Goal: Task Accomplishment & Management: Use online tool/utility

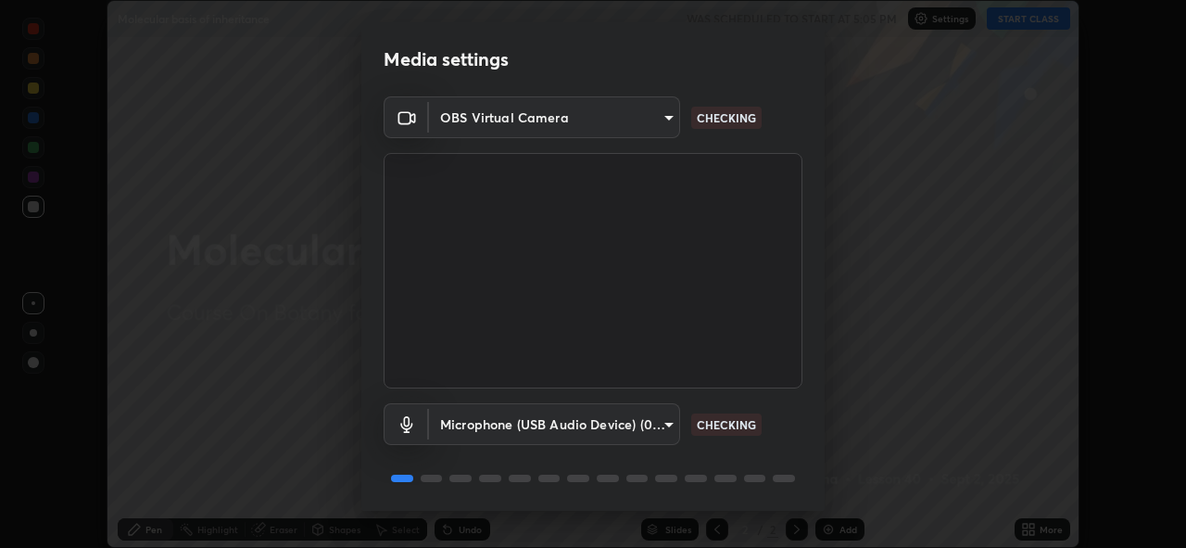
scroll to position [60, 0]
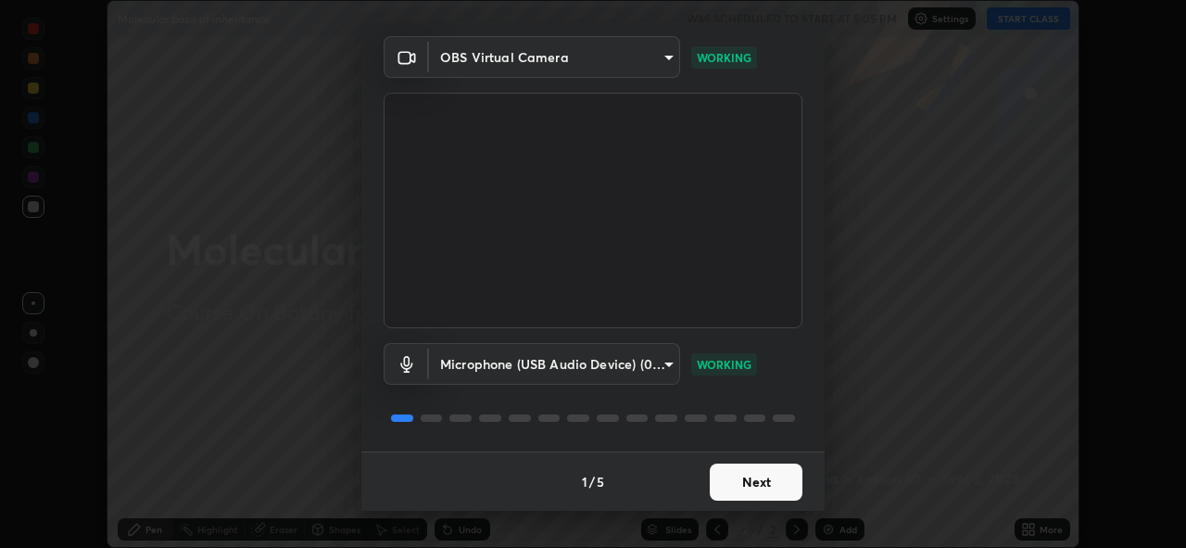
click at [737, 481] on button "Next" at bounding box center [756, 481] width 93 height 37
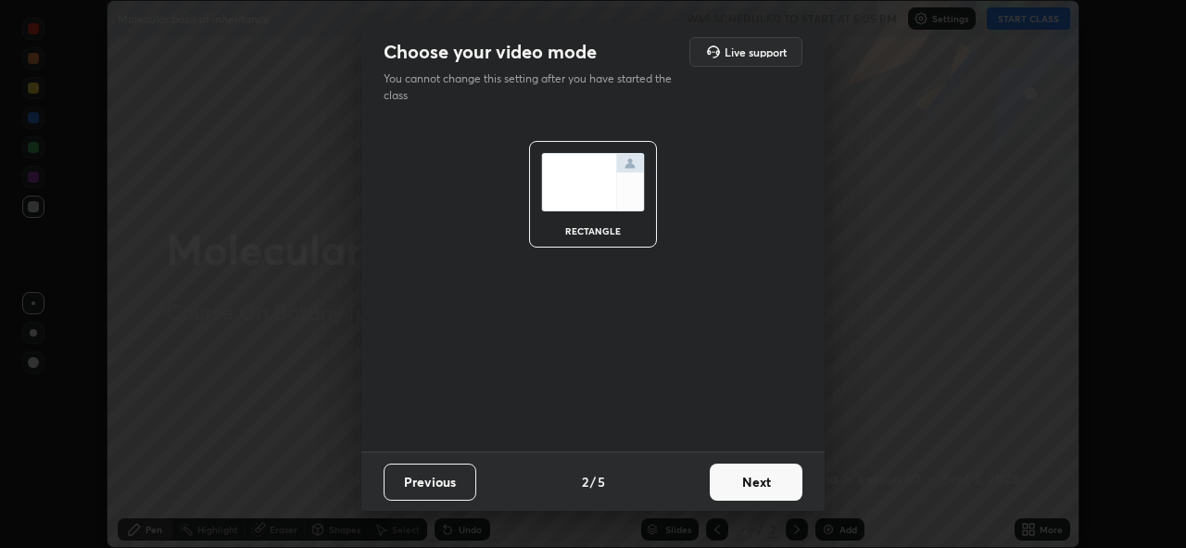
click at [737, 474] on button "Next" at bounding box center [756, 481] width 93 height 37
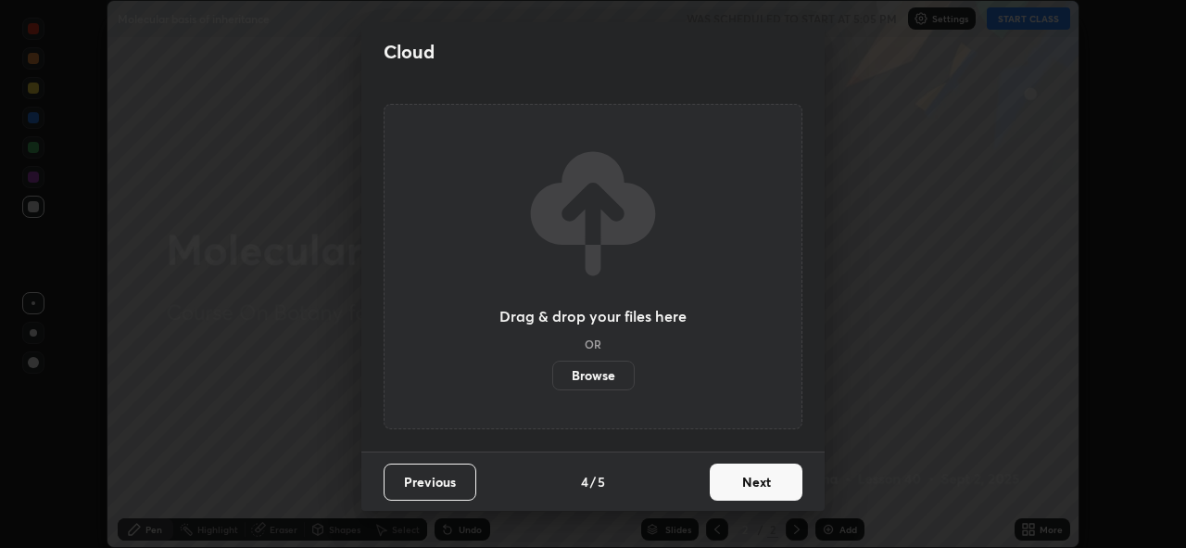
click at [727, 475] on button "Next" at bounding box center [756, 481] width 93 height 37
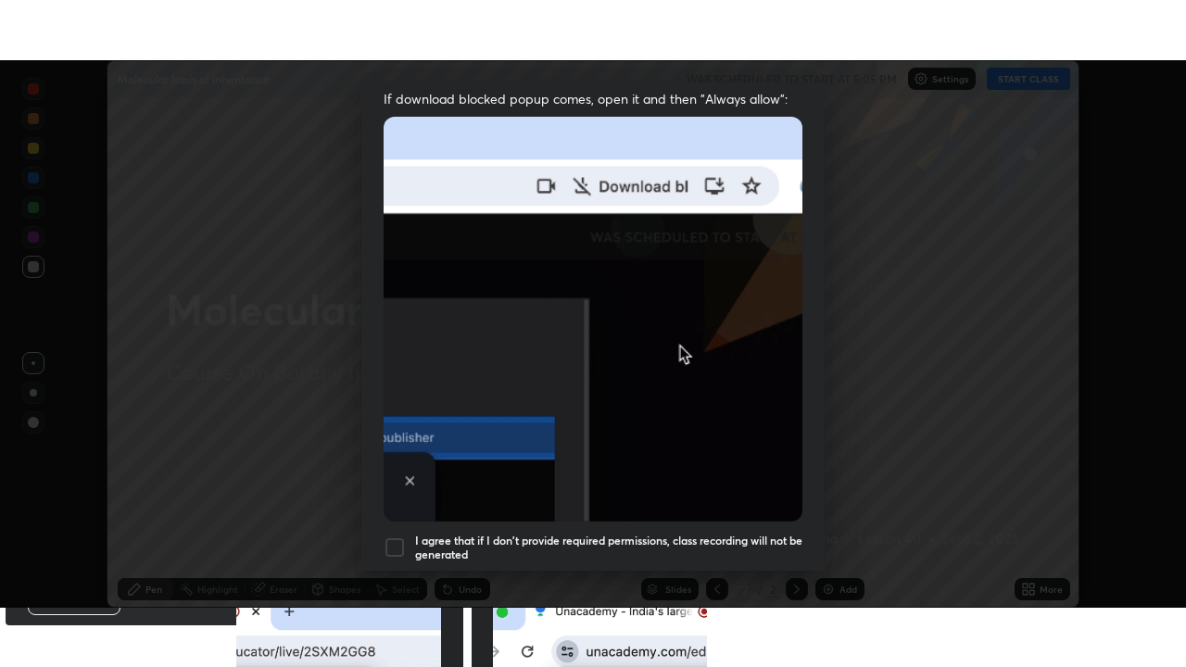
scroll to position [438, 0]
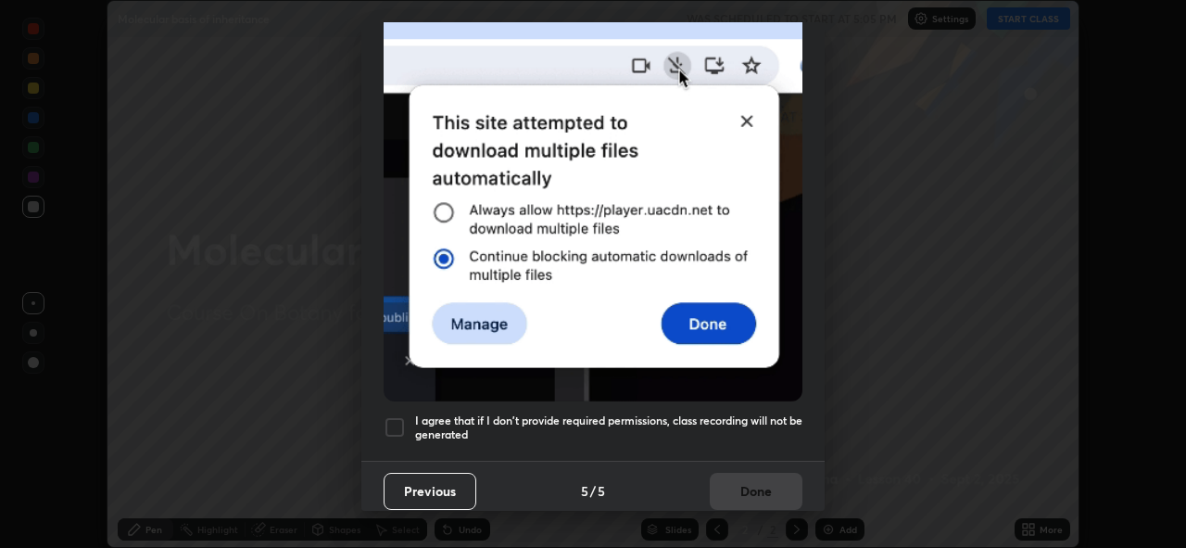
click at [395, 416] on div at bounding box center [395, 427] width 22 height 22
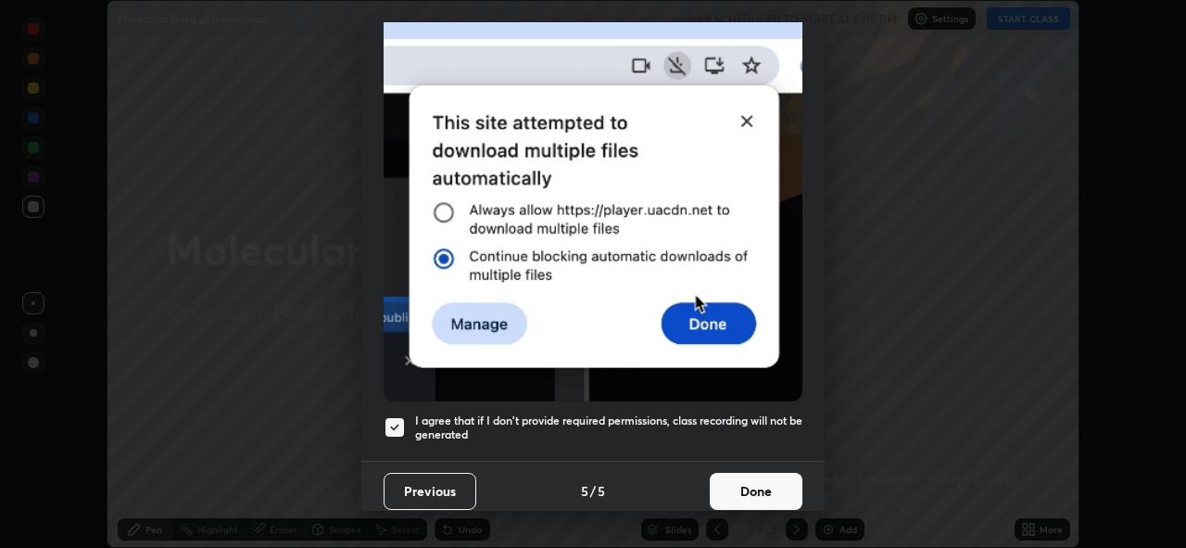
click at [736, 481] on button "Done" at bounding box center [756, 490] width 93 height 37
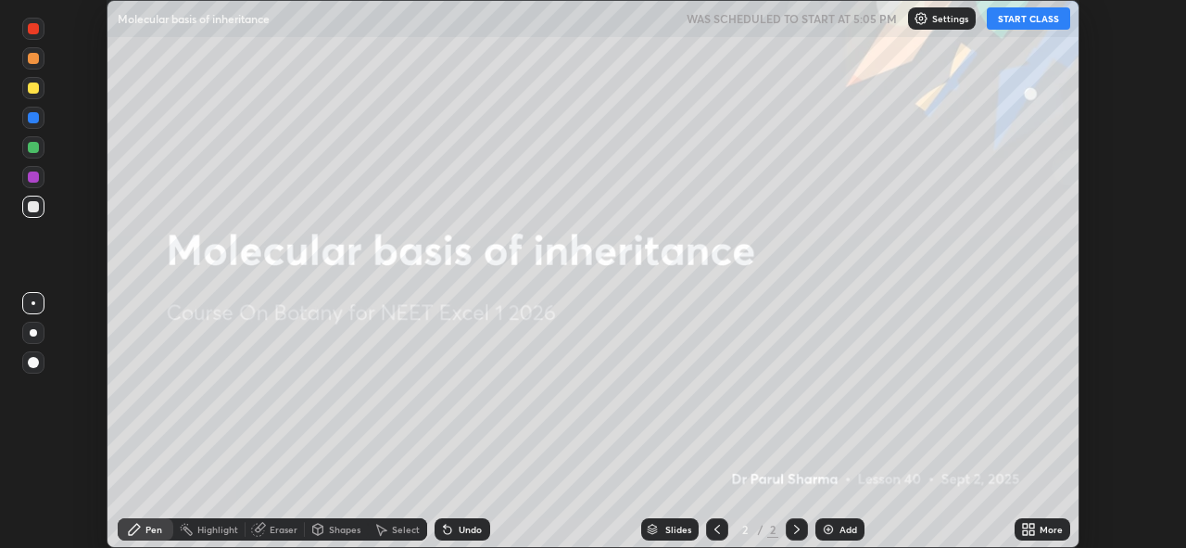
click at [1027, 16] on button "START CLASS" at bounding box center [1028, 18] width 83 height 22
click at [1031, 525] on icon at bounding box center [1031, 525] width 5 height 5
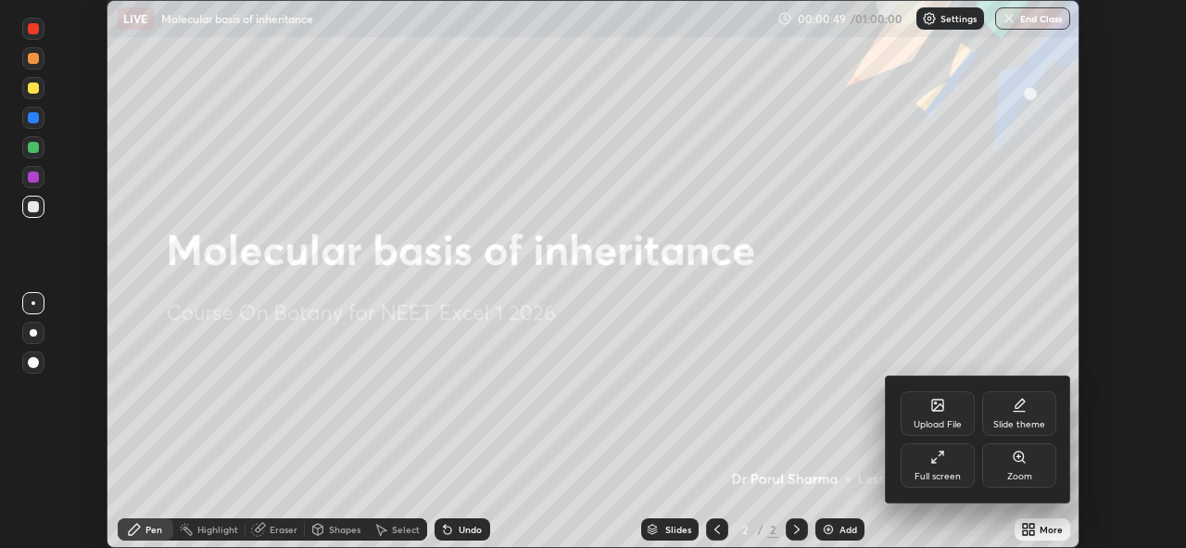
click at [938, 459] on icon at bounding box center [937, 456] width 15 height 15
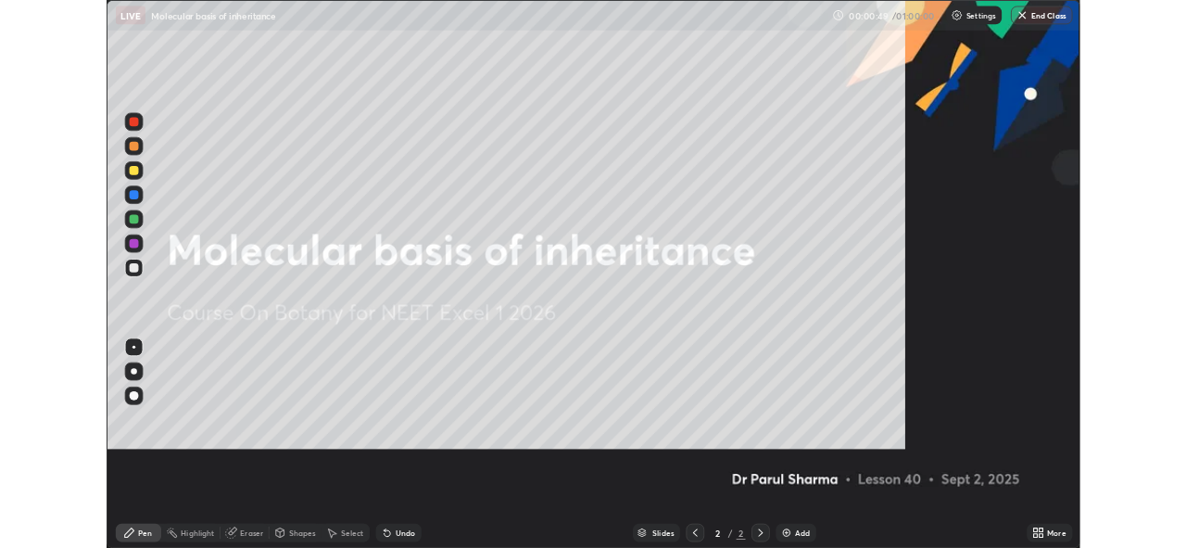
scroll to position [667, 1186]
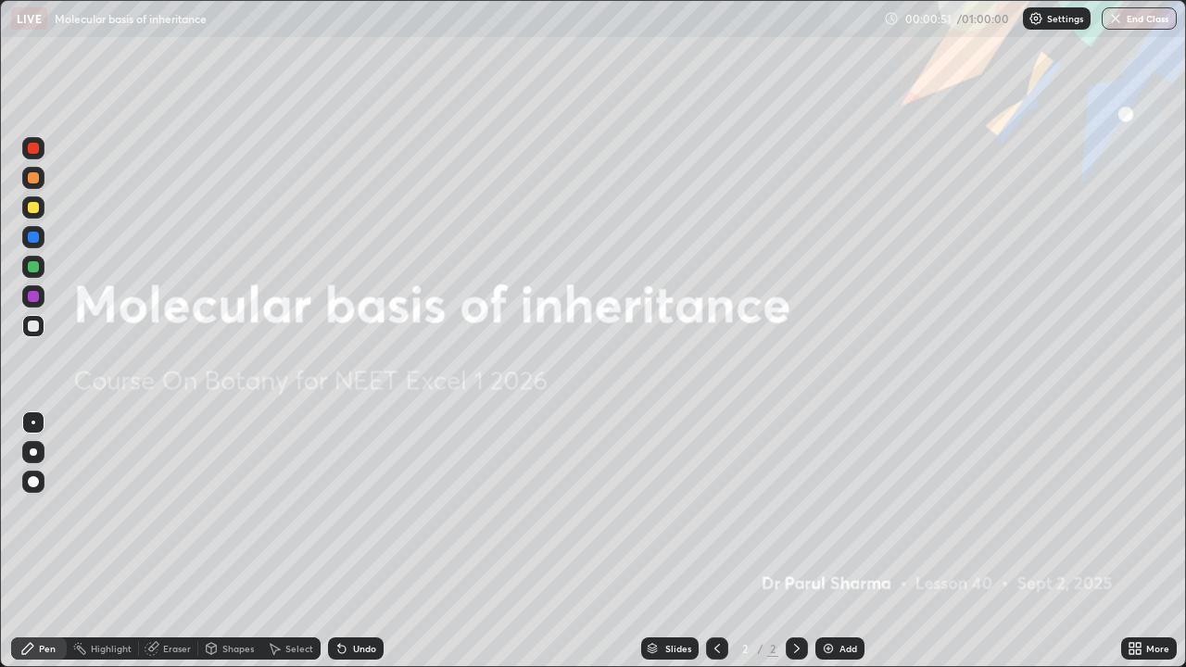
click at [826, 547] on img at bounding box center [828, 648] width 15 height 15
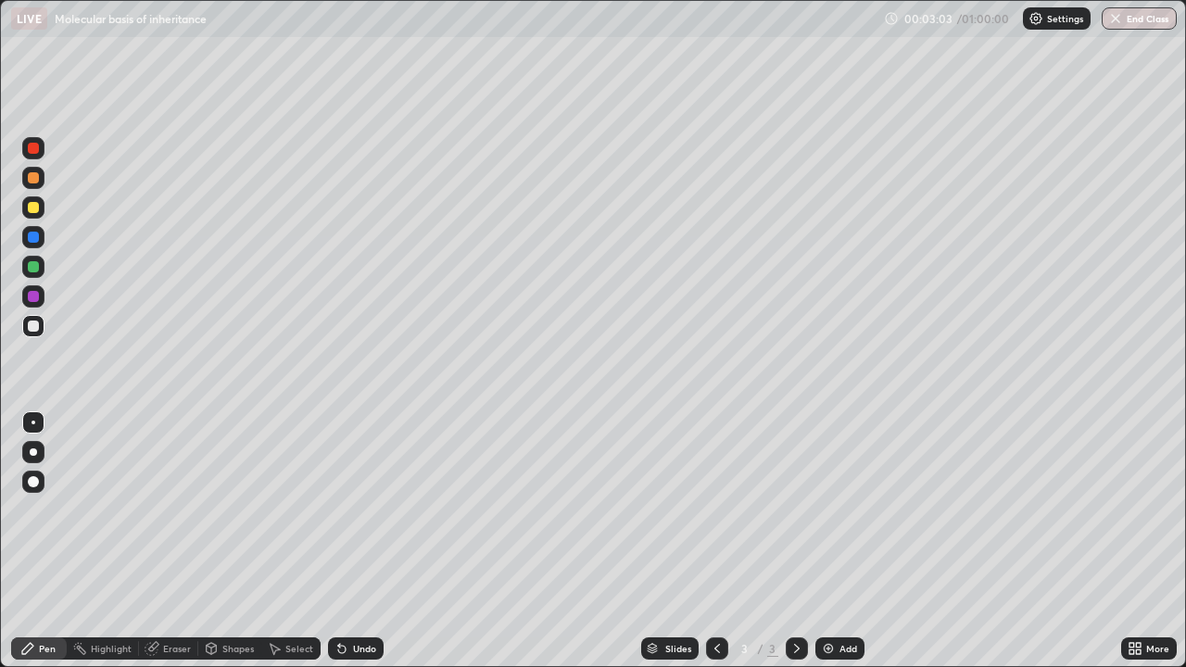
click at [33, 207] on div at bounding box center [33, 207] width 11 height 11
click at [34, 328] on div at bounding box center [33, 326] width 11 height 11
click at [31, 208] on div at bounding box center [33, 207] width 11 height 11
click at [35, 241] on div at bounding box center [33, 237] width 11 height 11
click at [35, 181] on div at bounding box center [33, 177] width 11 height 11
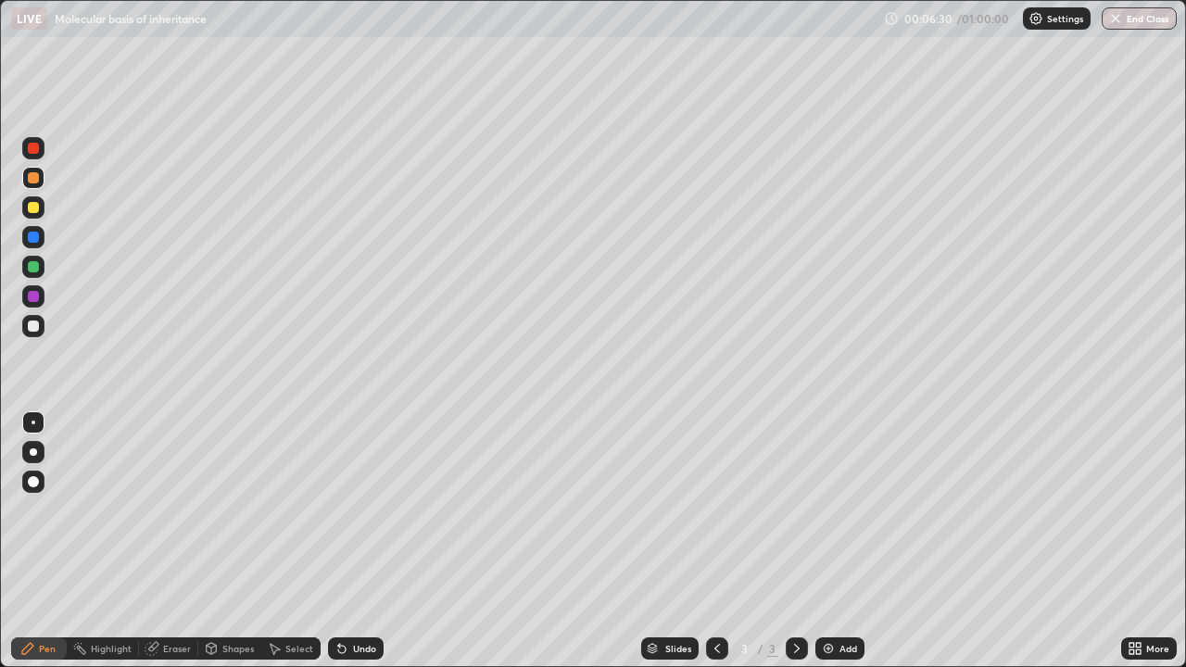
click at [33, 328] on div at bounding box center [33, 326] width 11 height 11
click at [33, 203] on div at bounding box center [33, 207] width 11 height 11
click at [168, 547] on div "Eraser" at bounding box center [177, 648] width 28 height 9
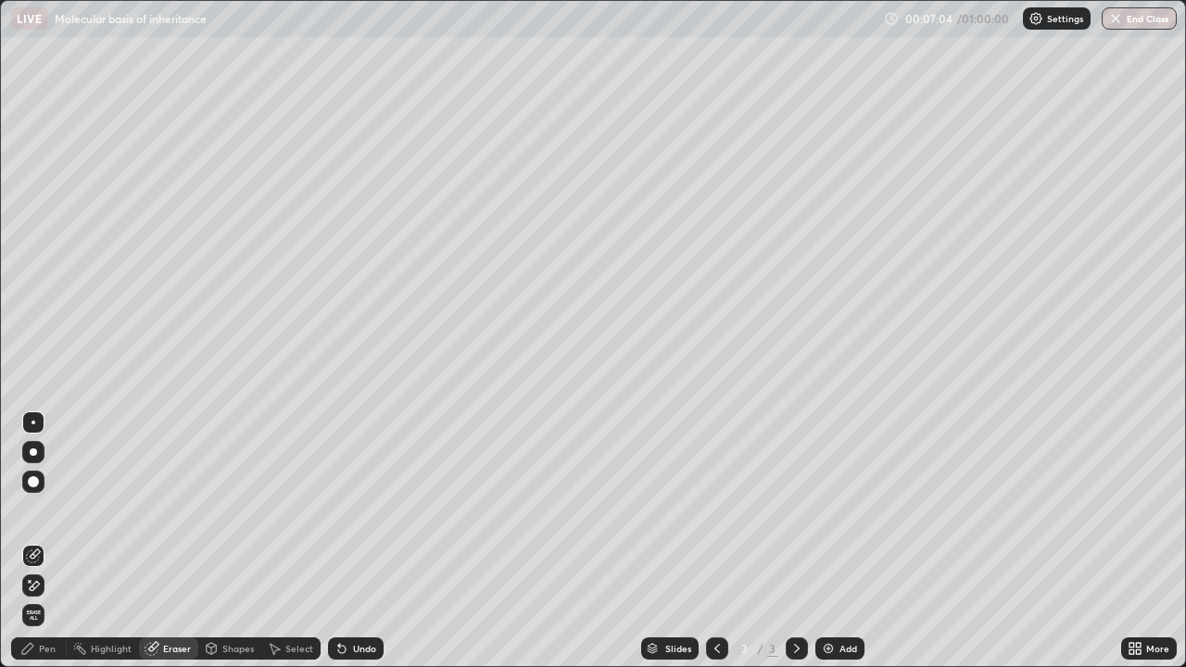
click at [43, 547] on div "Pen" at bounding box center [47, 648] width 17 height 9
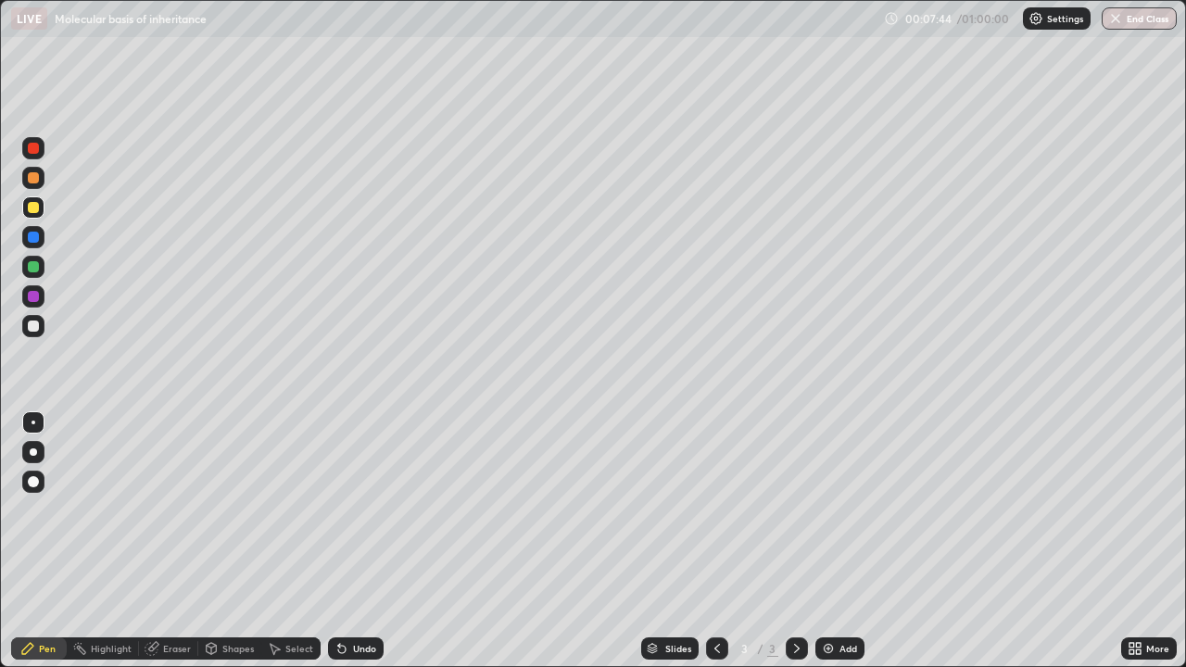
click at [33, 234] on div at bounding box center [33, 237] width 11 height 11
click at [31, 208] on div at bounding box center [33, 207] width 11 height 11
click at [33, 183] on div at bounding box center [33, 177] width 11 height 11
click at [32, 329] on div at bounding box center [33, 326] width 11 height 11
click at [1137, 547] on icon at bounding box center [1138, 651] width 5 height 5
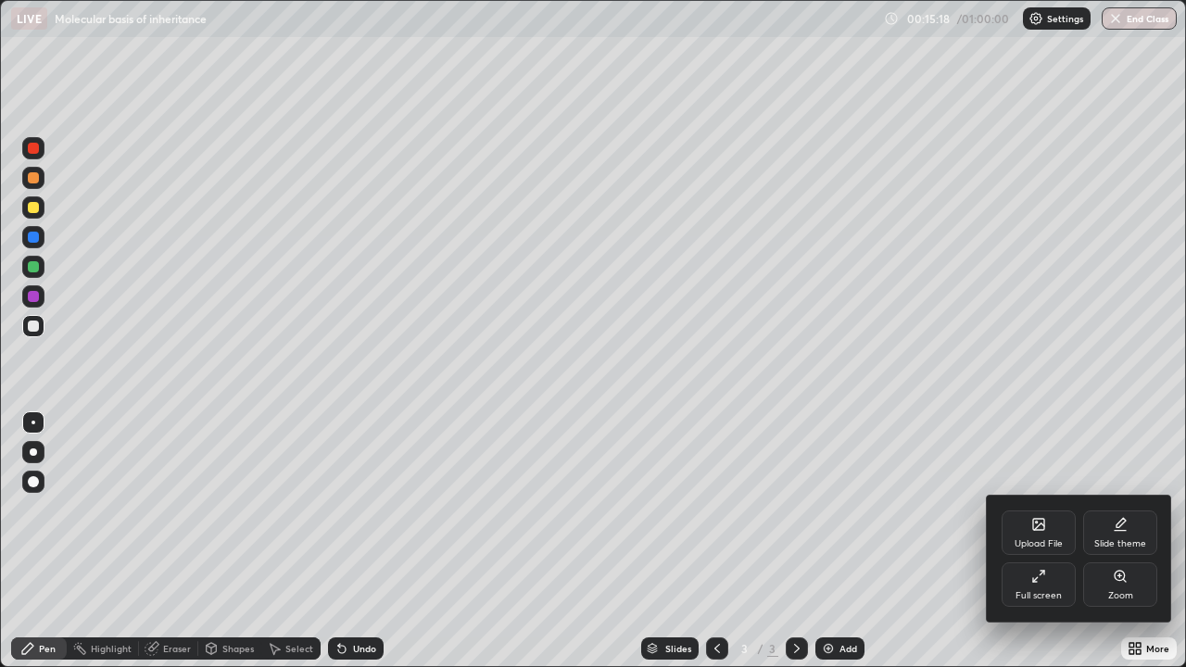
click at [1033, 531] on icon at bounding box center [1038, 524] width 15 height 15
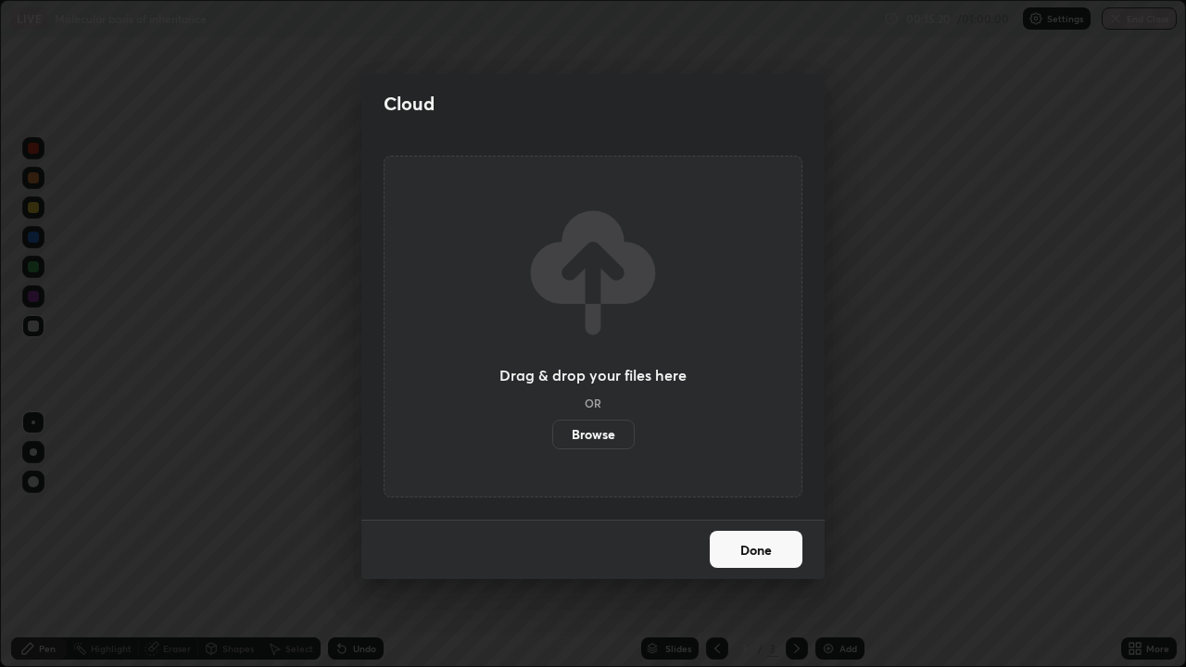
click at [602, 430] on label "Browse" at bounding box center [593, 435] width 82 height 30
click at [552, 430] on input "Browse" at bounding box center [552, 435] width 0 height 30
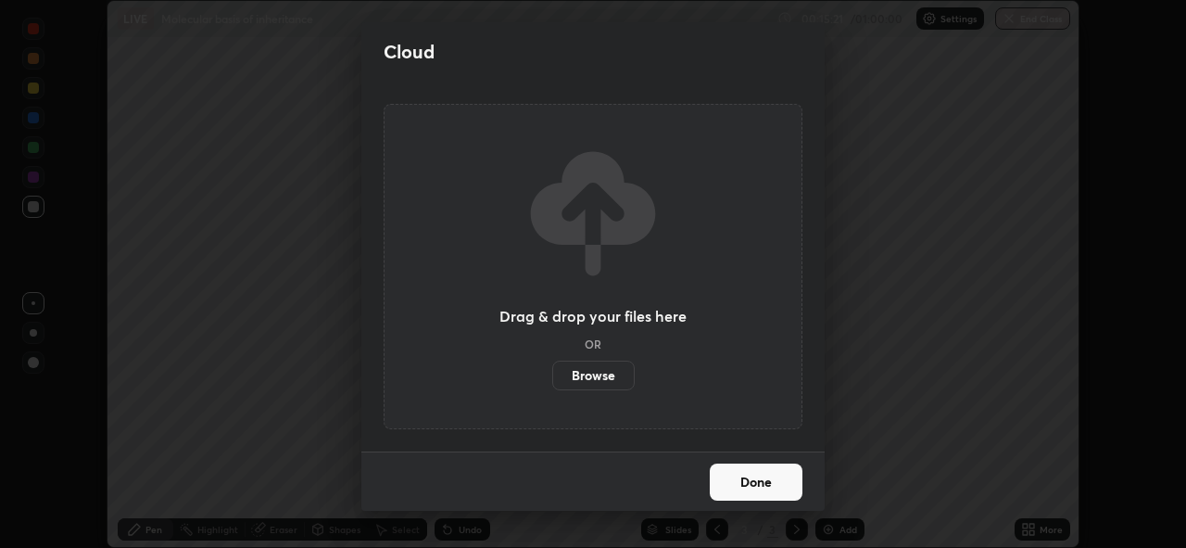
scroll to position [92099, 91460]
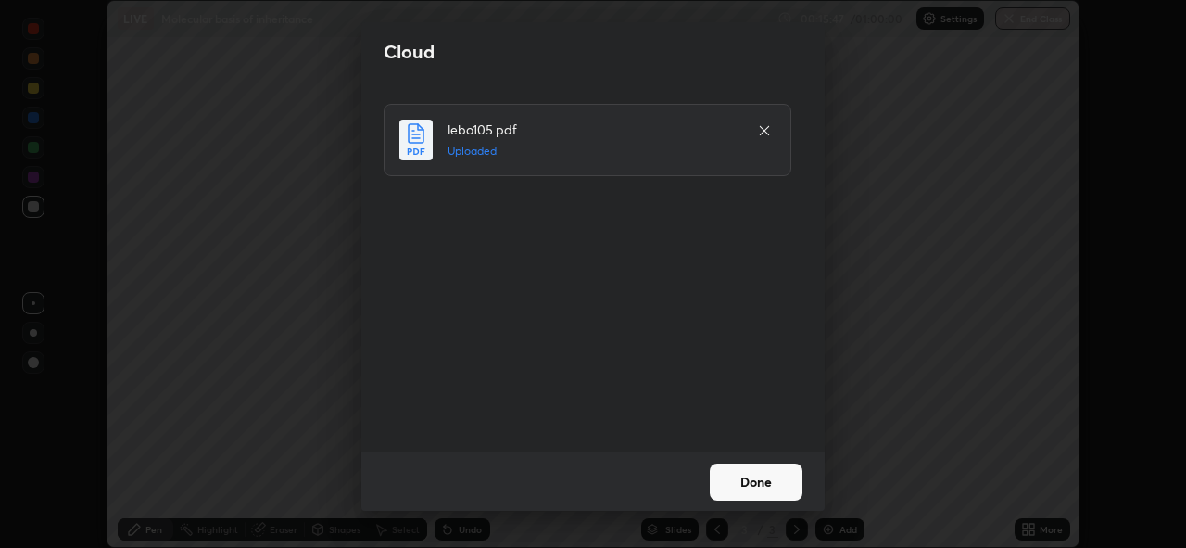
click at [754, 478] on button "Done" at bounding box center [756, 481] width 93 height 37
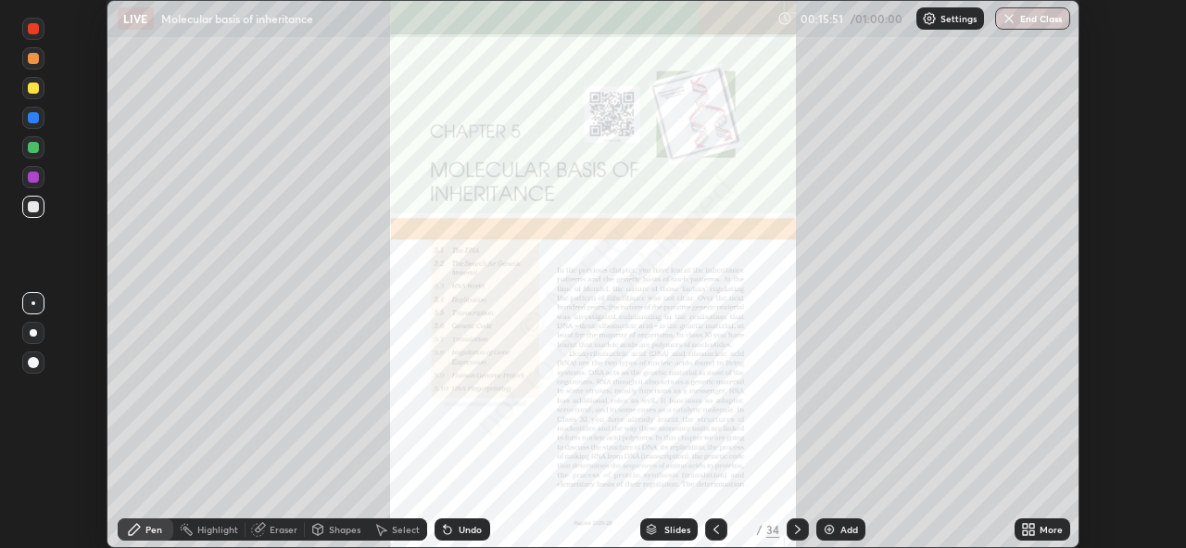
click at [666, 524] on div "Slides" at bounding box center [677, 528] width 26 height 9
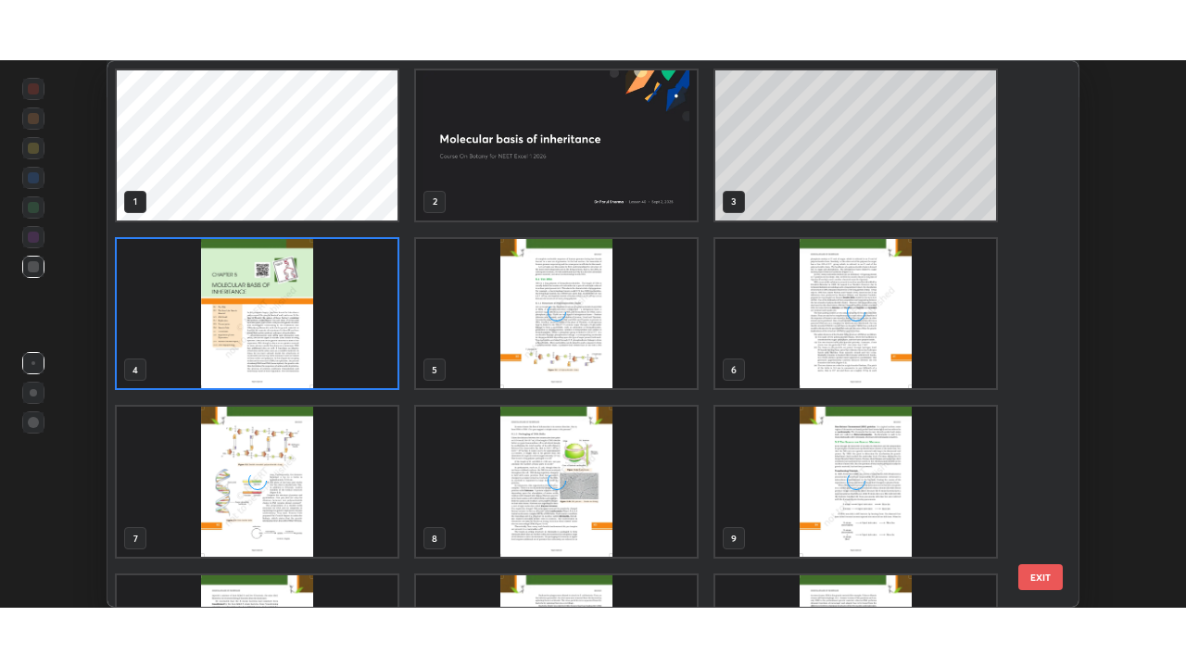
scroll to position [540, 962]
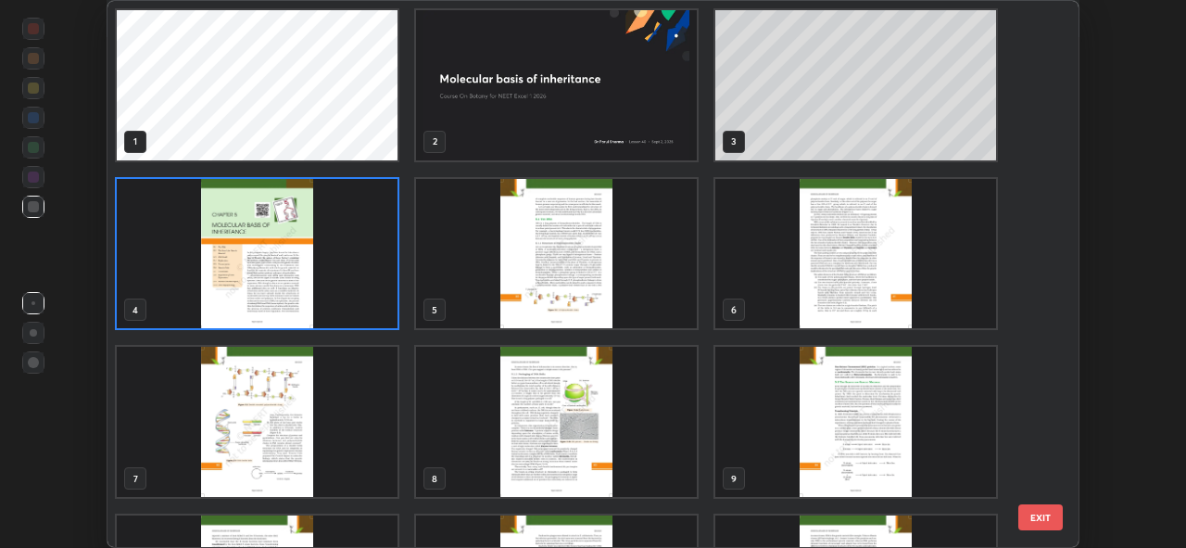
click at [299, 419] on img "grid" at bounding box center [257, 421] width 281 height 150
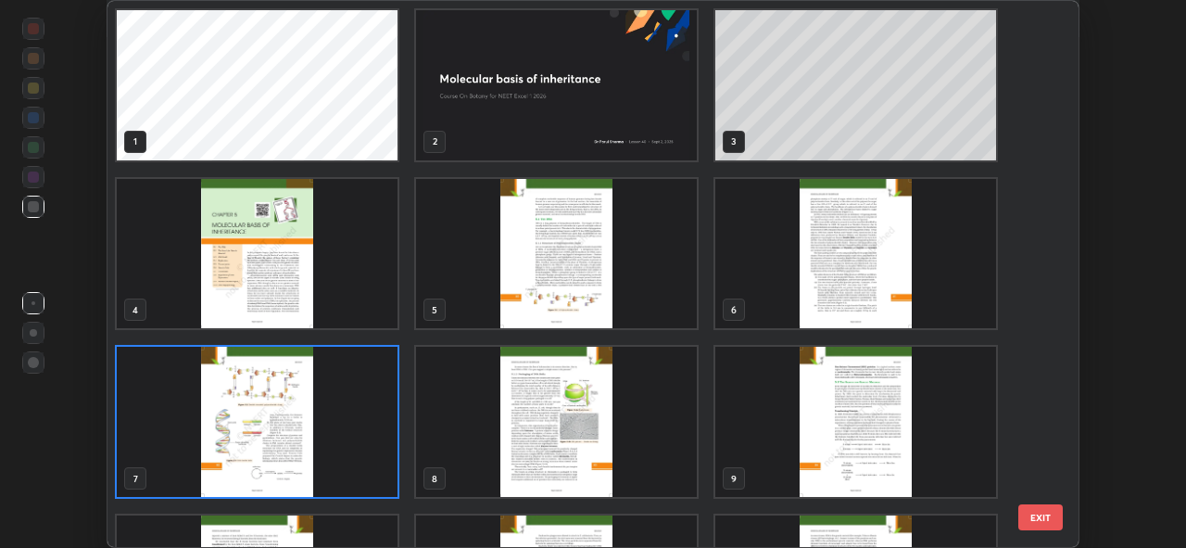
click at [296, 426] on img "grid" at bounding box center [257, 421] width 281 height 150
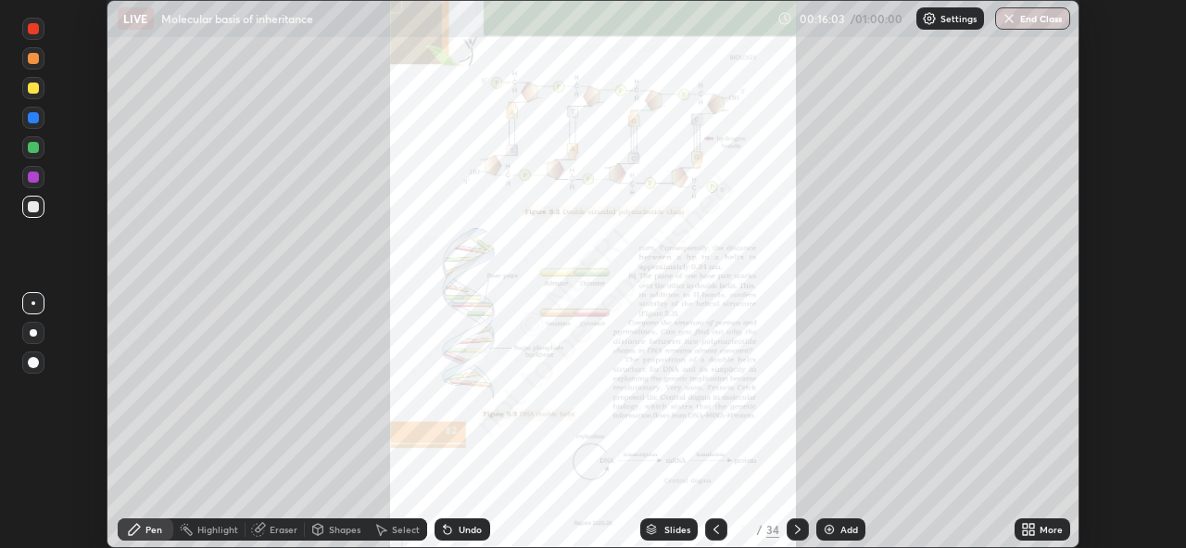
click at [1029, 523] on icon at bounding box center [1031, 525] width 5 height 5
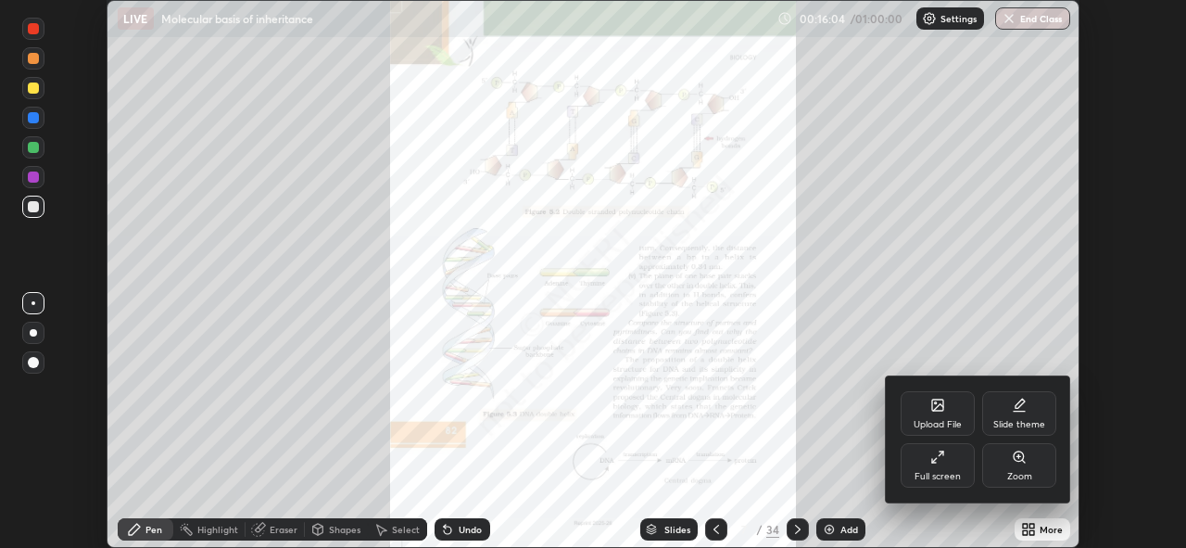
click at [939, 463] on icon at bounding box center [937, 456] width 15 height 15
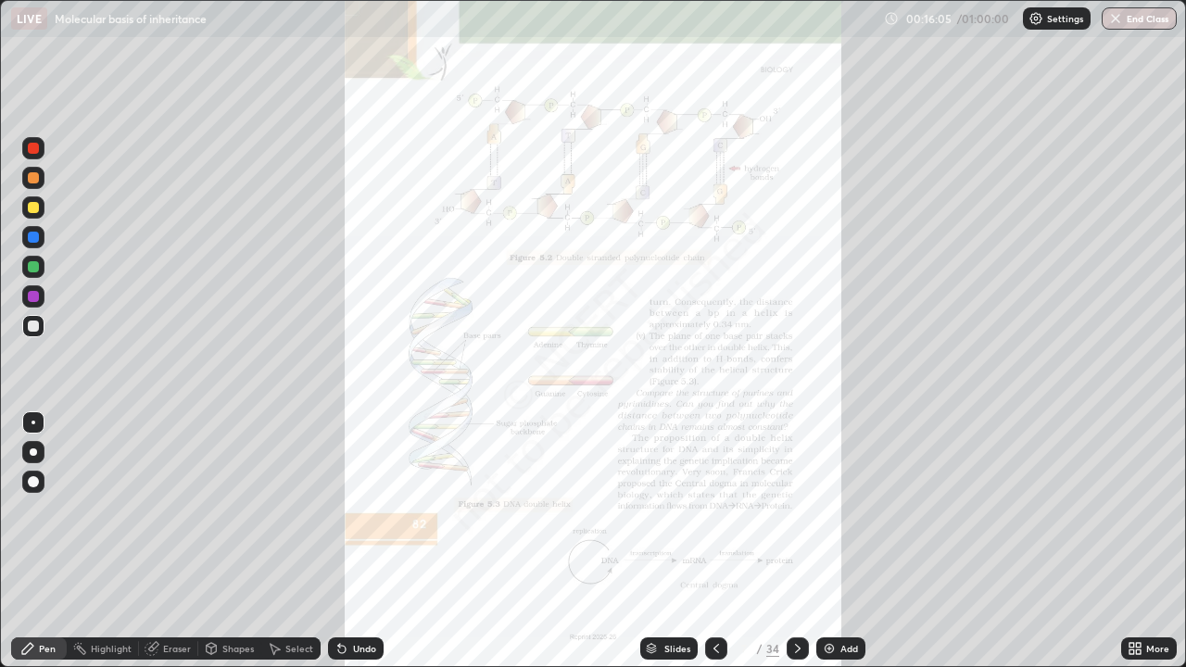
scroll to position [667, 1186]
click at [1139, 547] on icon at bounding box center [1138, 645] width 5 height 5
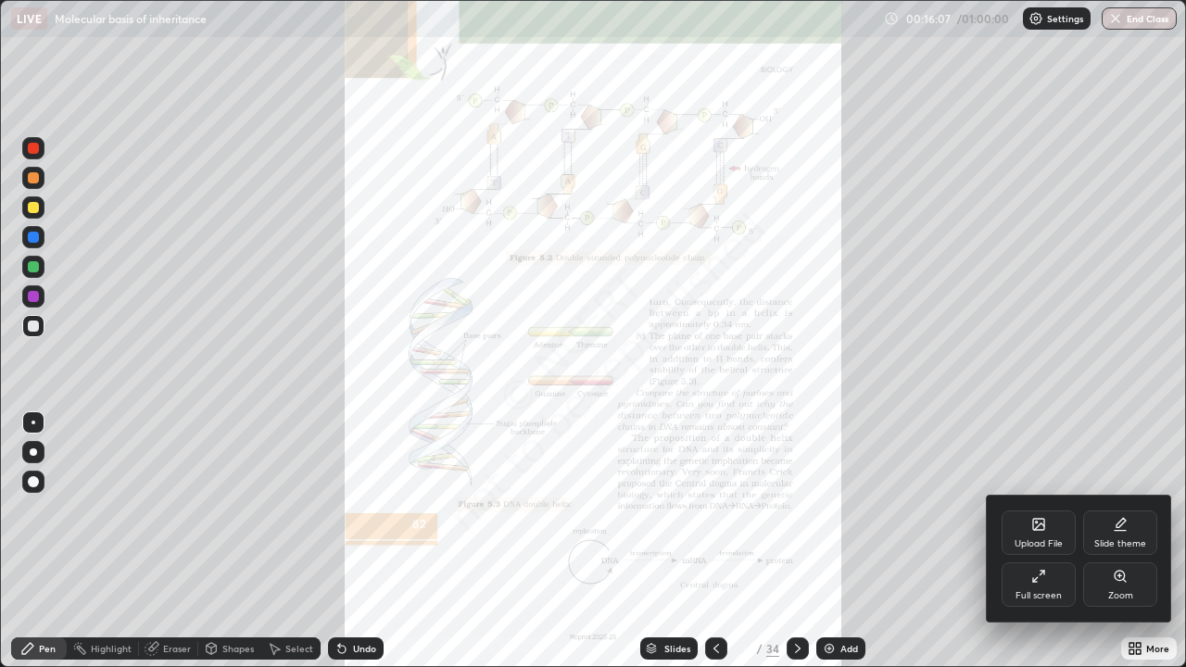
click at [1111, 547] on div "Zoom" at bounding box center [1120, 584] width 74 height 44
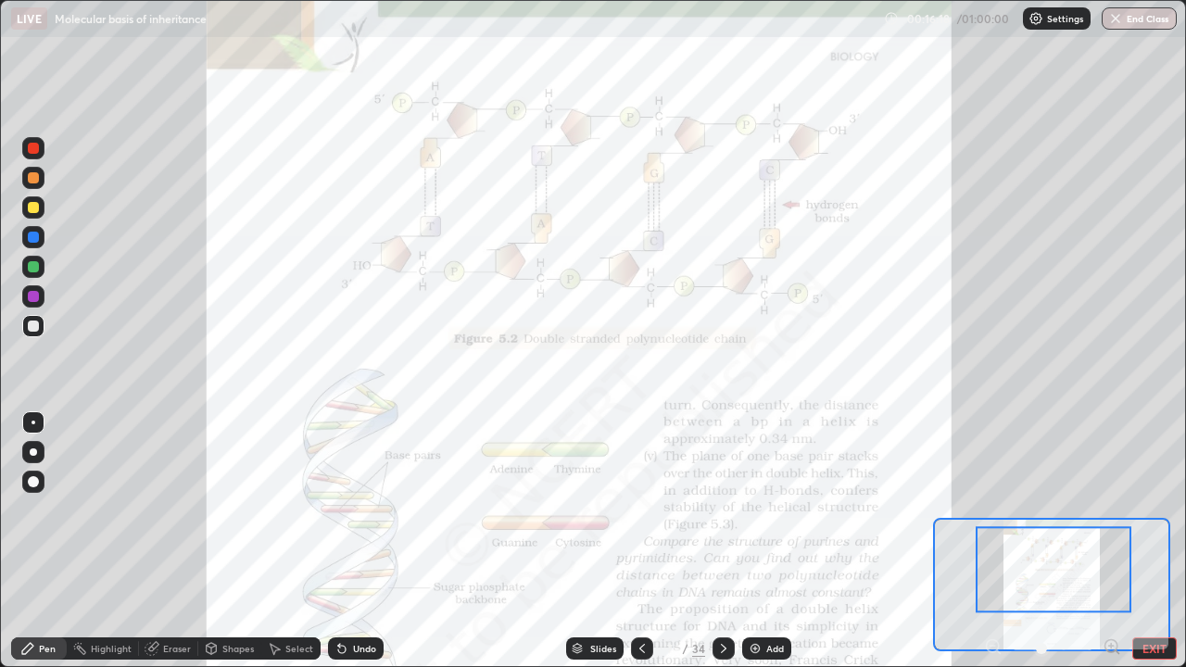
click at [34, 211] on div at bounding box center [33, 207] width 11 height 11
click at [598, 547] on div "Slides" at bounding box center [603, 648] width 26 height 9
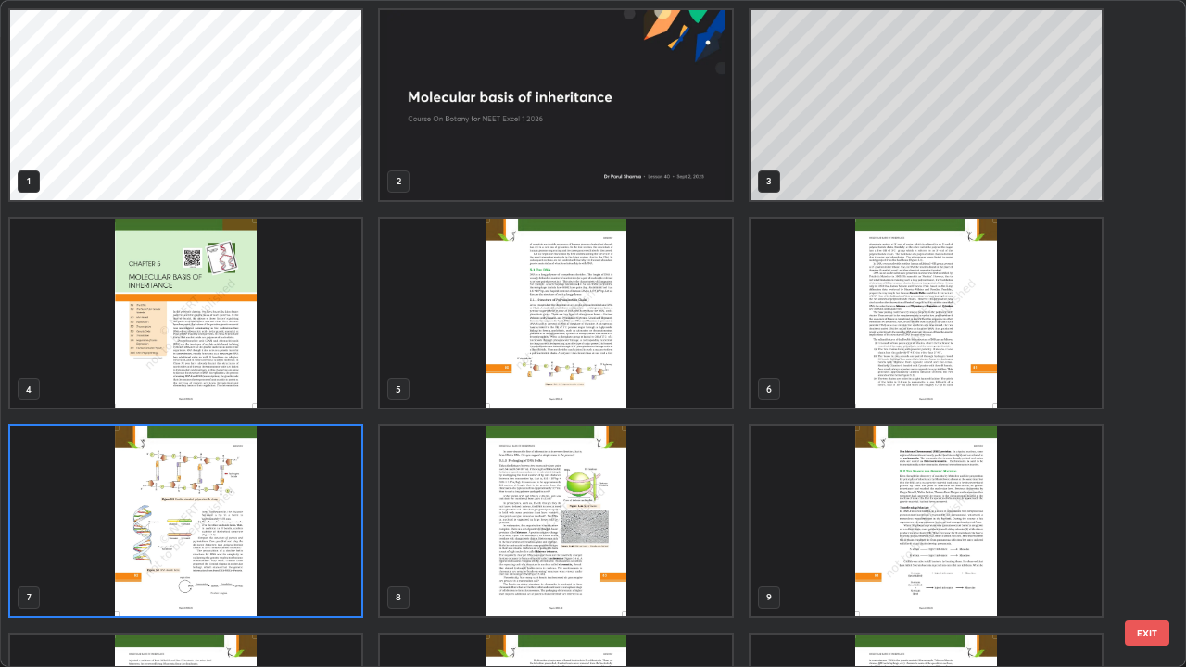
scroll to position [660, 1175]
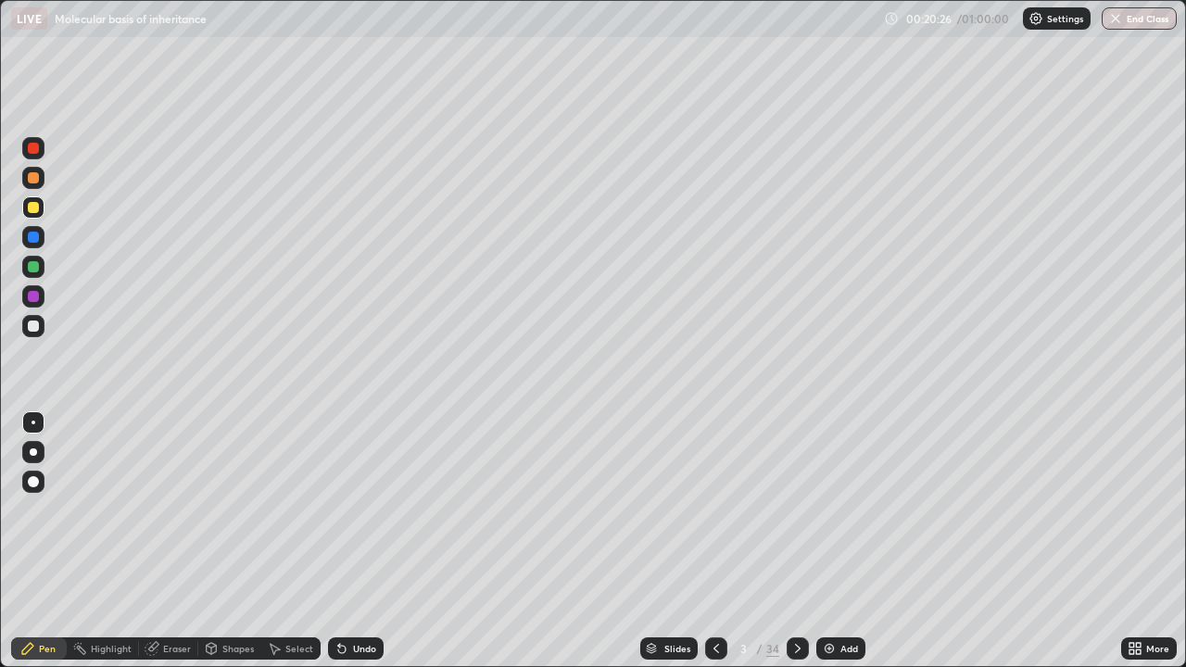
click at [670, 547] on div "Slides" at bounding box center [677, 648] width 26 height 9
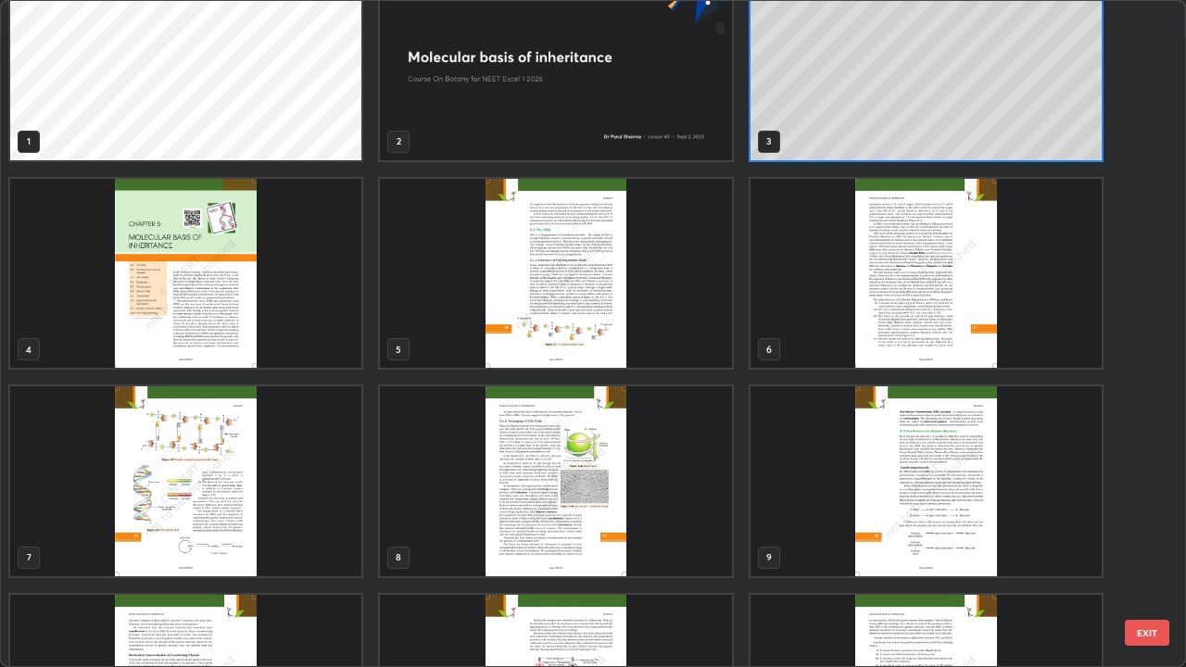
scroll to position [41, 0]
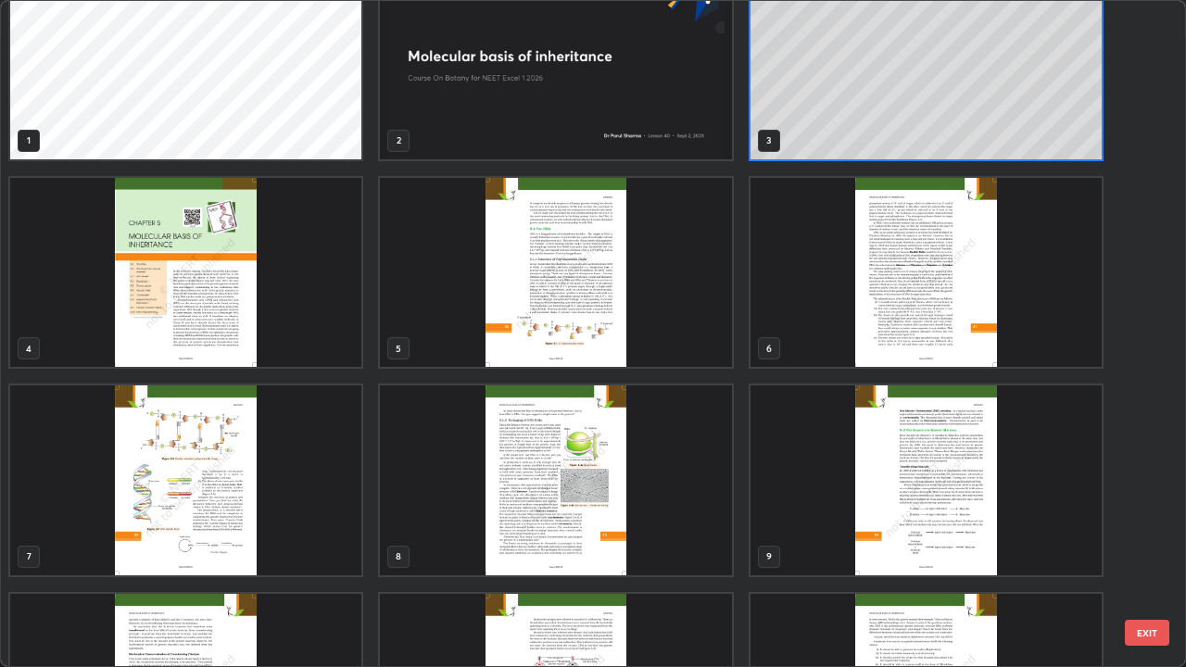
click at [533, 337] on img "grid" at bounding box center [555, 273] width 351 height 190
click at [535, 339] on img "grid" at bounding box center [555, 273] width 351 height 190
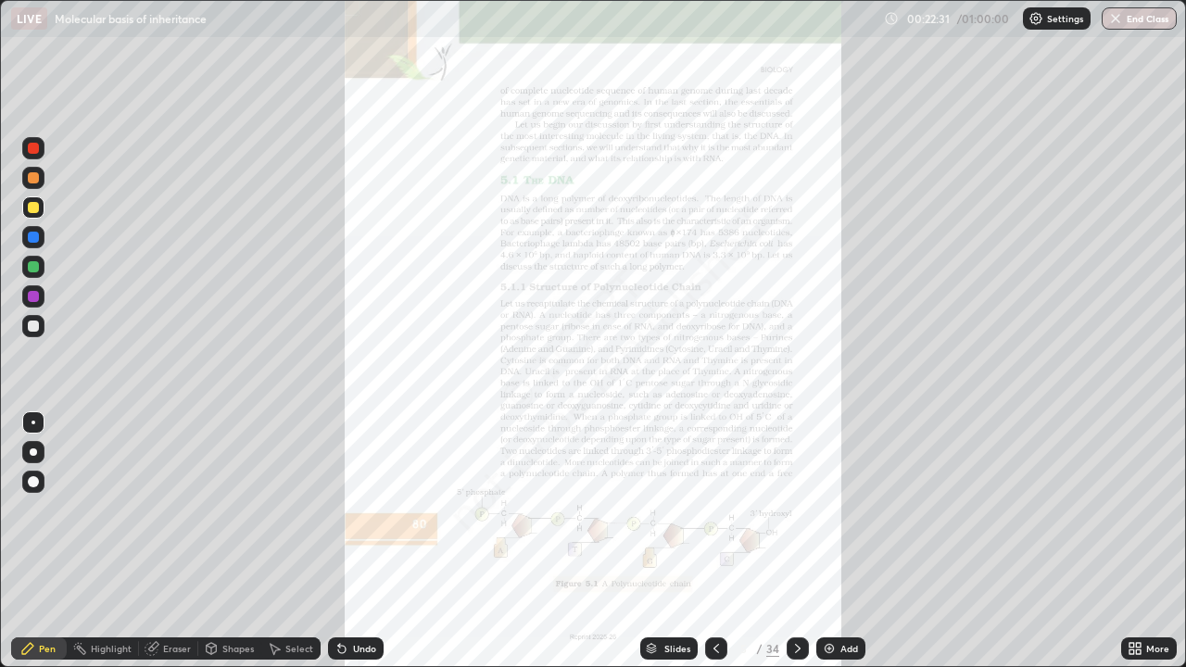
click at [827, 547] on img at bounding box center [829, 648] width 15 height 15
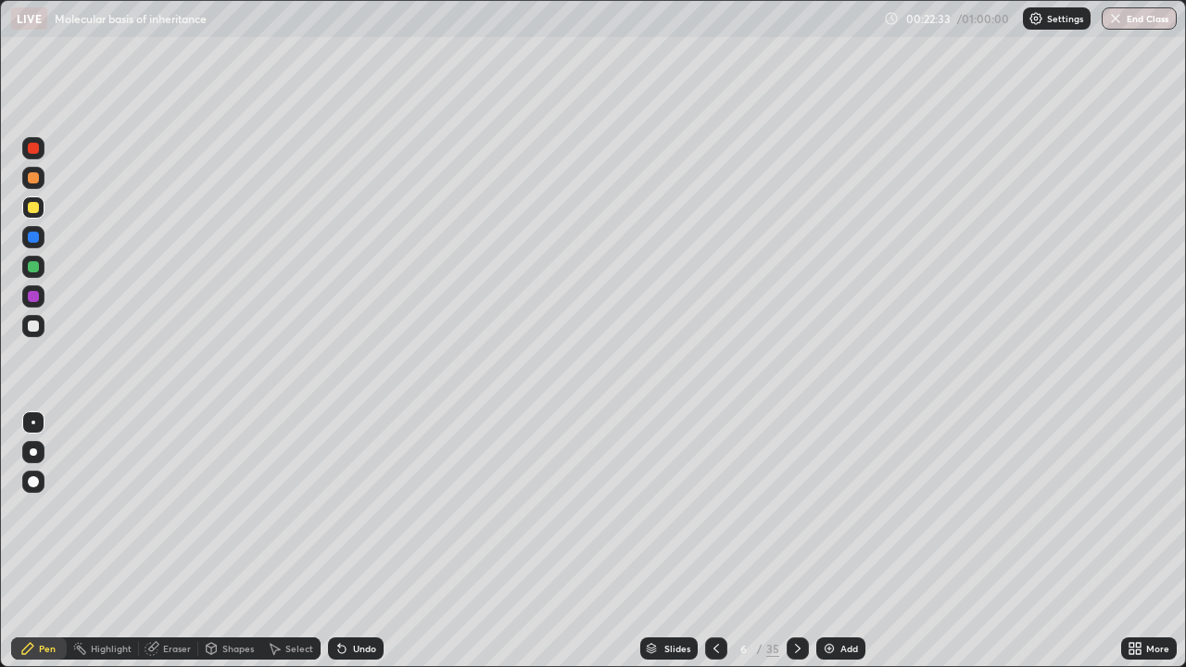
click at [34, 236] on div at bounding box center [33, 237] width 11 height 11
click at [32, 268] on div at bounding box center [33, 266] width 11 height 11
click at [33, 237] on div at bounding box center [33, 237] width 11 height 11
click at [34, 322] on div at bounding box center [33, 326] width 11 height 11
click at [33, 208] on div at bounding box center [33, 207] width 11 height 11
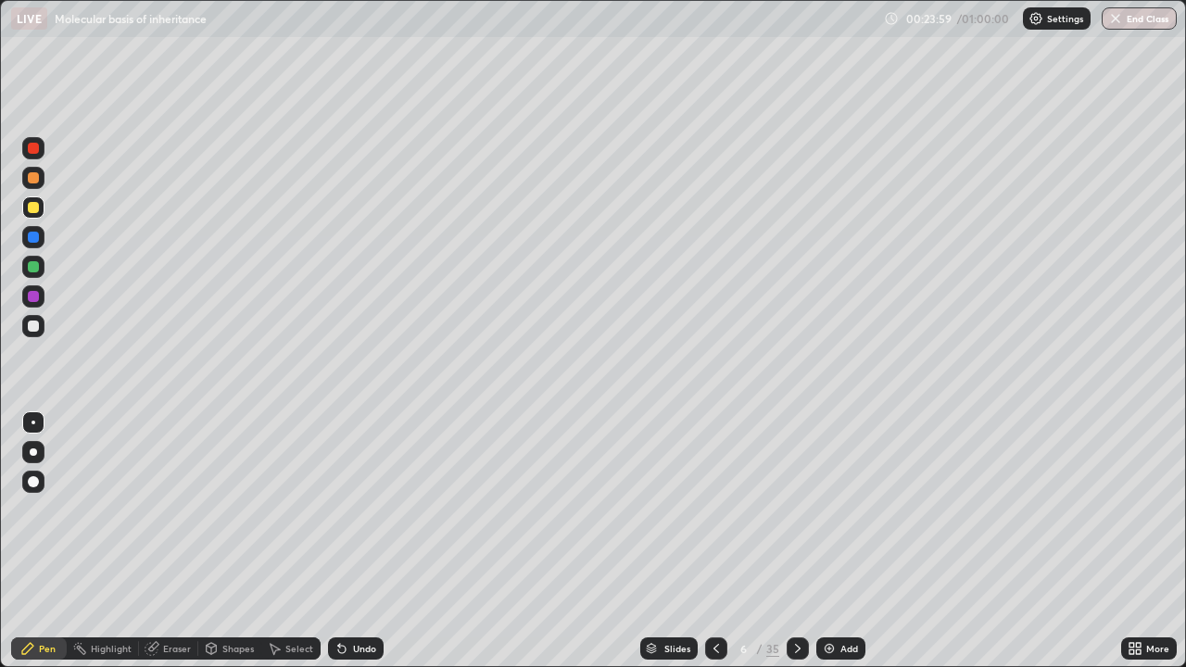
click at [32, 239] on div at bounding box center [33, 237] width 11 height 11
click at [29, 203] on div at bounding box center [33, 207] width 11 height 11
click at [30, 328] on div at bounding box center [33, 326] width 11 height 11
click at [36, 237] on div at bounding box center [33, 237] width 11 height 11
click at [31, 177] on div at bounding box center [33, 177] width 11 height 11
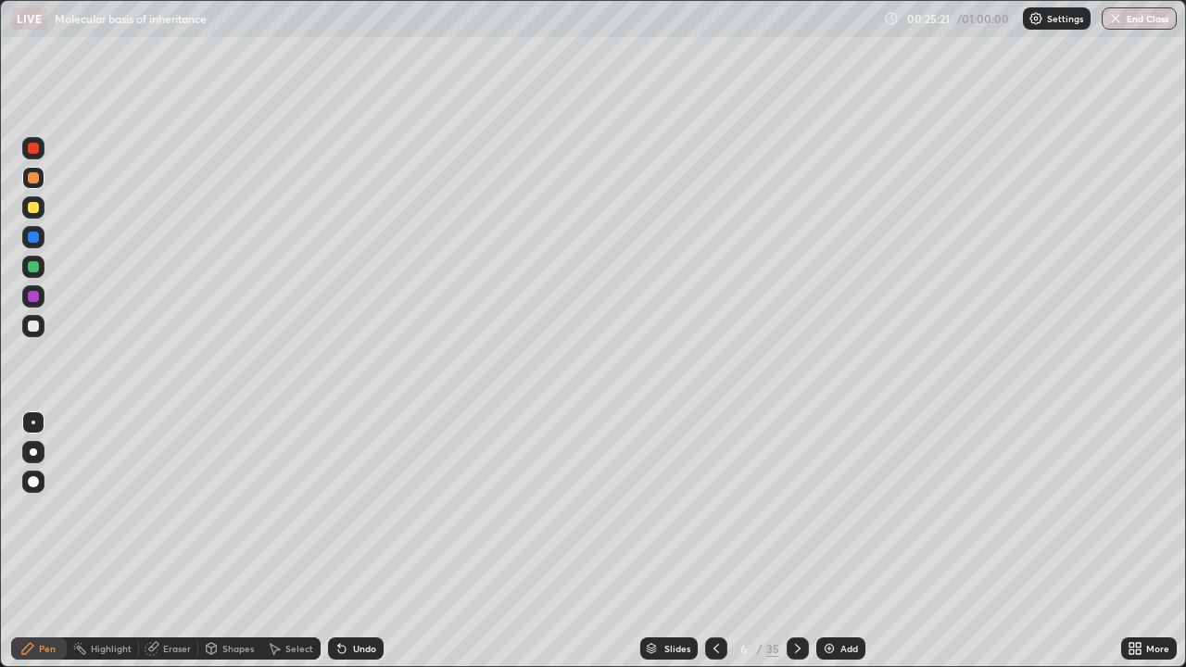
click at [168, 547] on div "Eraser" at bounding box center [168, 648] width 59 height 22
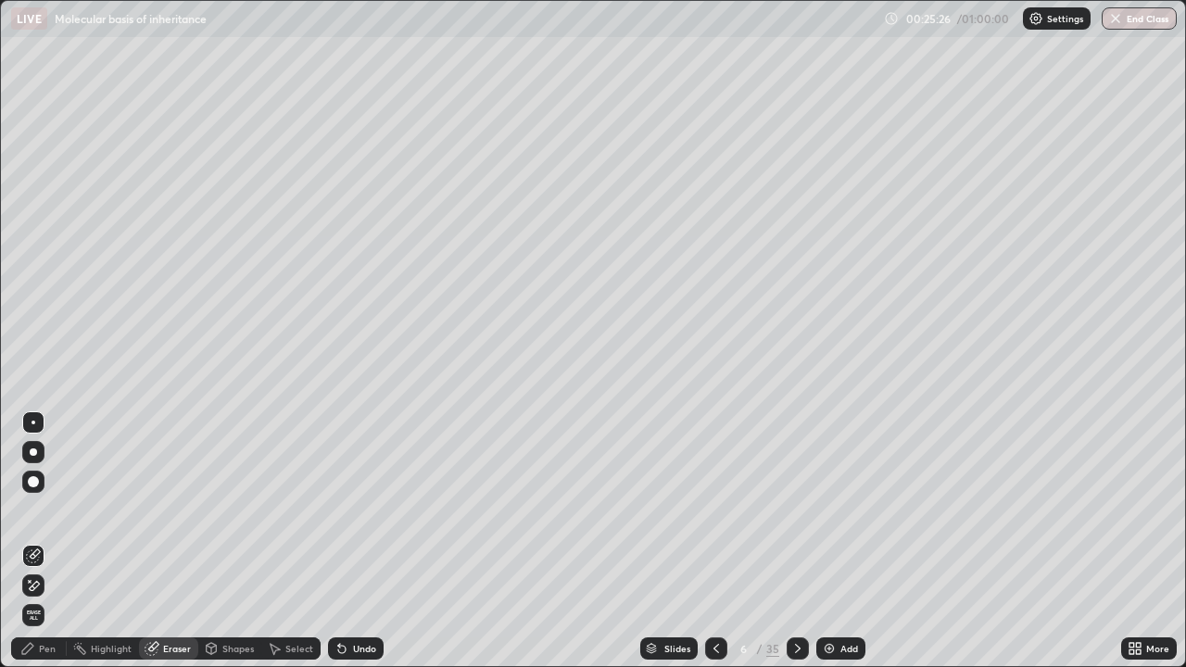
click at [40, 547] on div "Pen" at bounding box center [47, 648] width 17 height 9
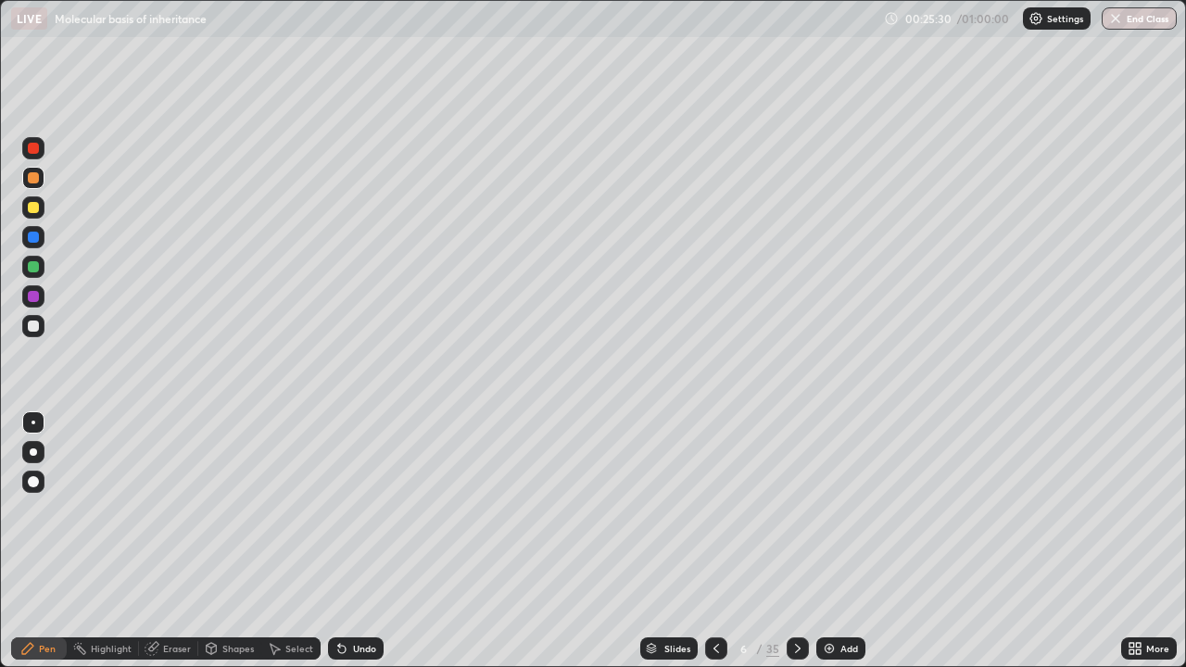
click at [35, 547] on div "Pen" at bounding box center [39, 648] width 56 height 22
click at [43, 547] on div "Pen" at bounding box center [47, 648] width 17 height 9
click at [44, 547] on div "Pen" at bounding box center [47, 648] width 17 height 9
click at [34, 327] on div at bounding box center [33, 326] width 11 height 11
click at [30, 233] on div at bounding box center [33, 237] width 11 height 11
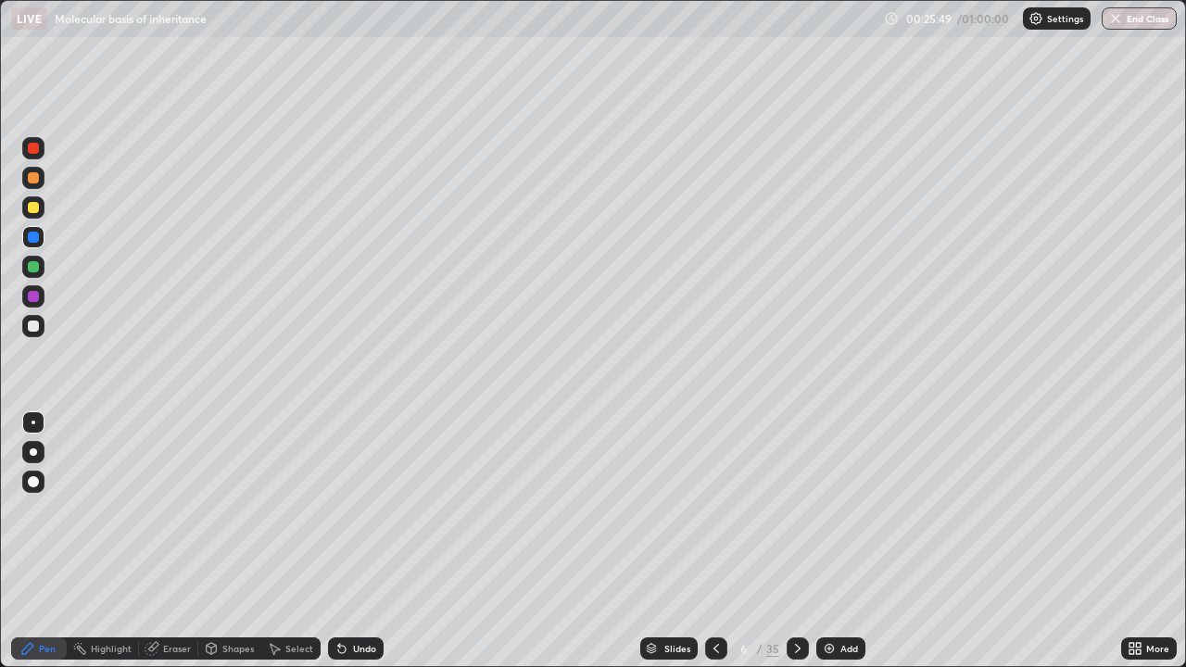
click at [35, 181] on div at bounding box center [33, 177] width 11 height 11
click at [32, 209] on div at bounding box center [33, 207] width 11 height 11
click at [38, 322] on div at bounding box center [33, 326] width 11 height 11
click at [35, 239] on div at bounding box center [33, 237] width 11 height 11
click at [30, 326] on div at bounding box center [33, 326] width 11 height 11
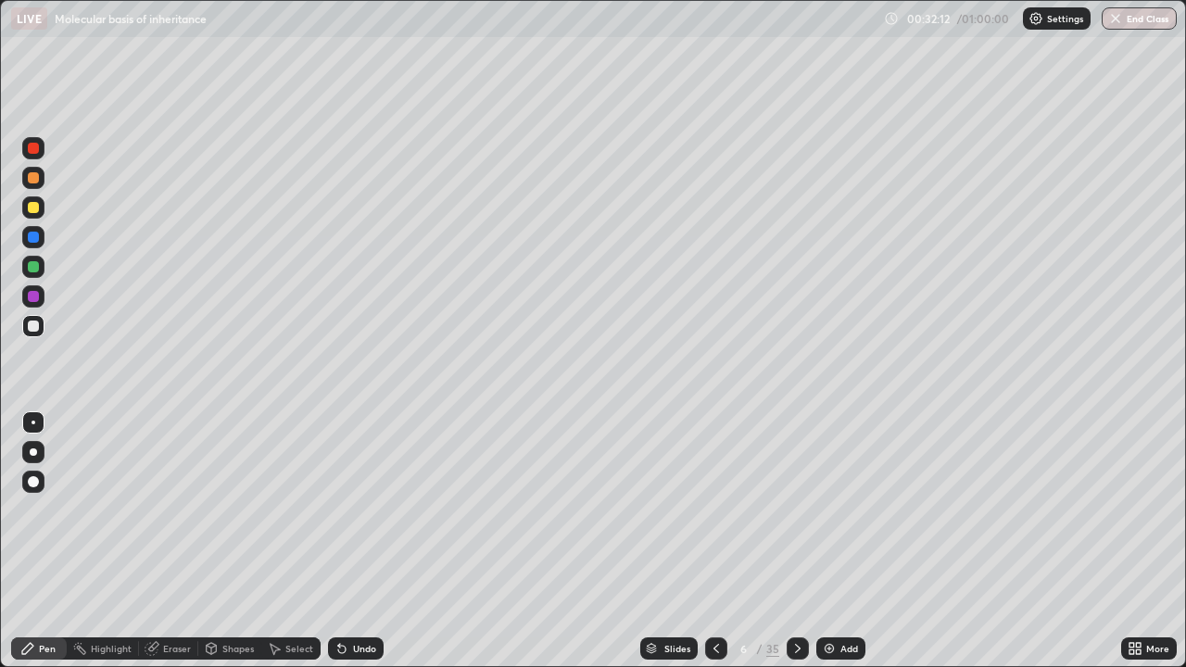
click at [677, 547] on div "Slides" at bounding box center [677, 648] width 26 height 9
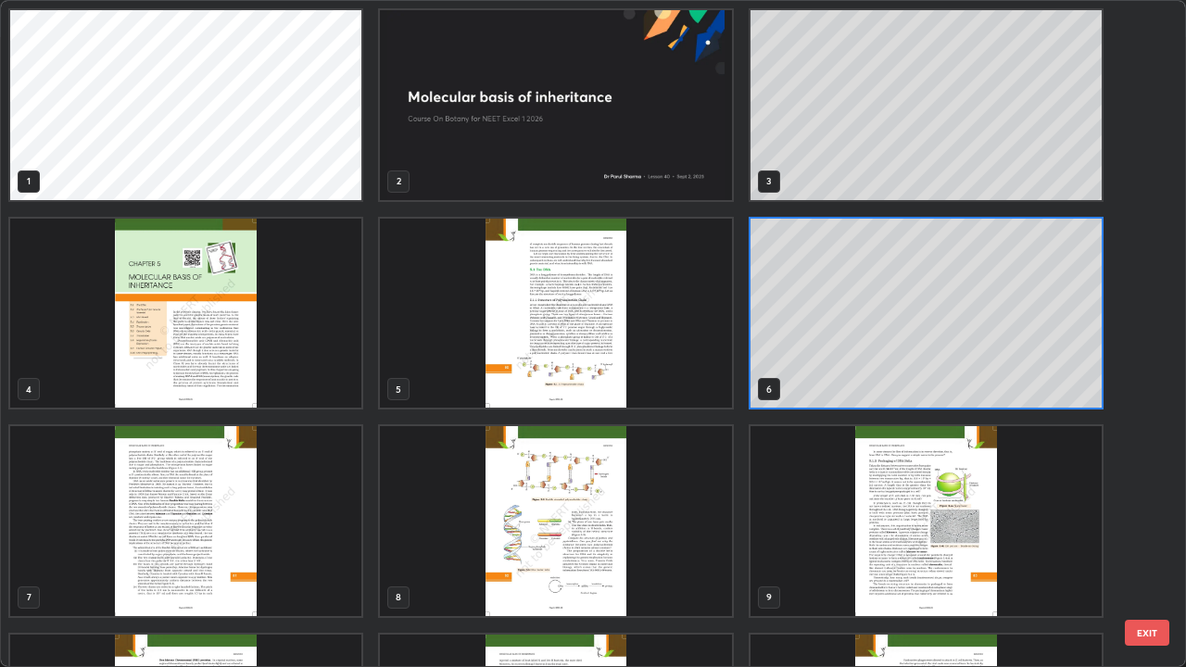
scroll to position [660, 1175]
click at [526, 365] on img "grid" at bounding box center [555, 314] width 351 height 190
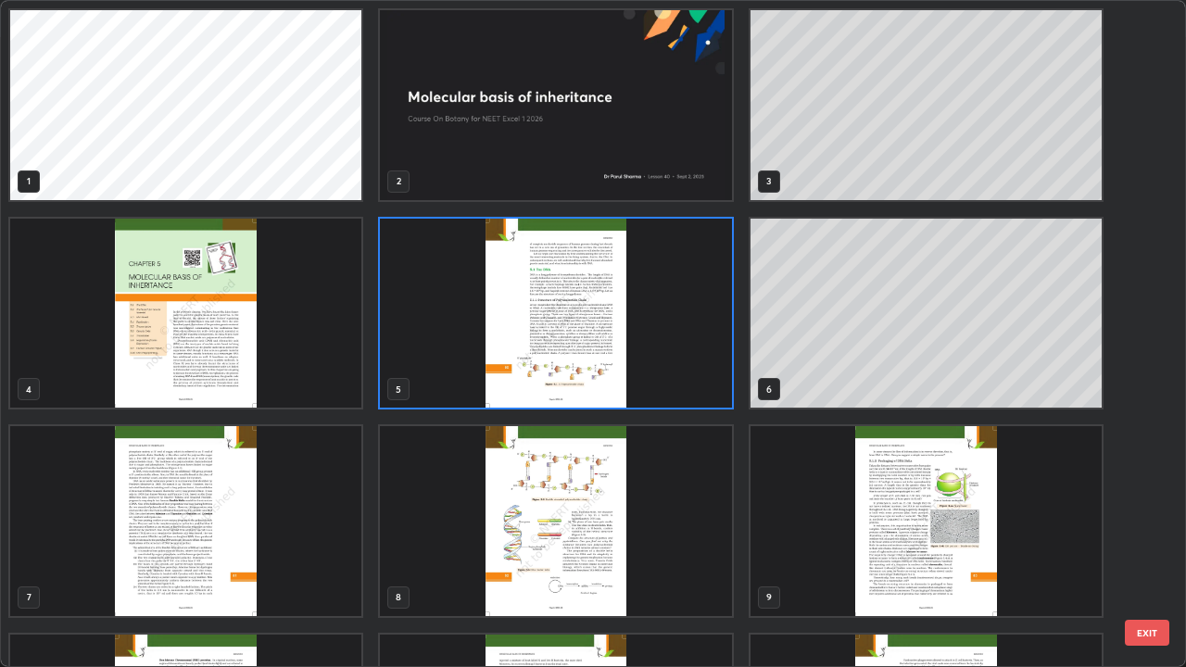
click at [526, 365] on img "grid" at bounding box center [555, 314] width 351 height 190
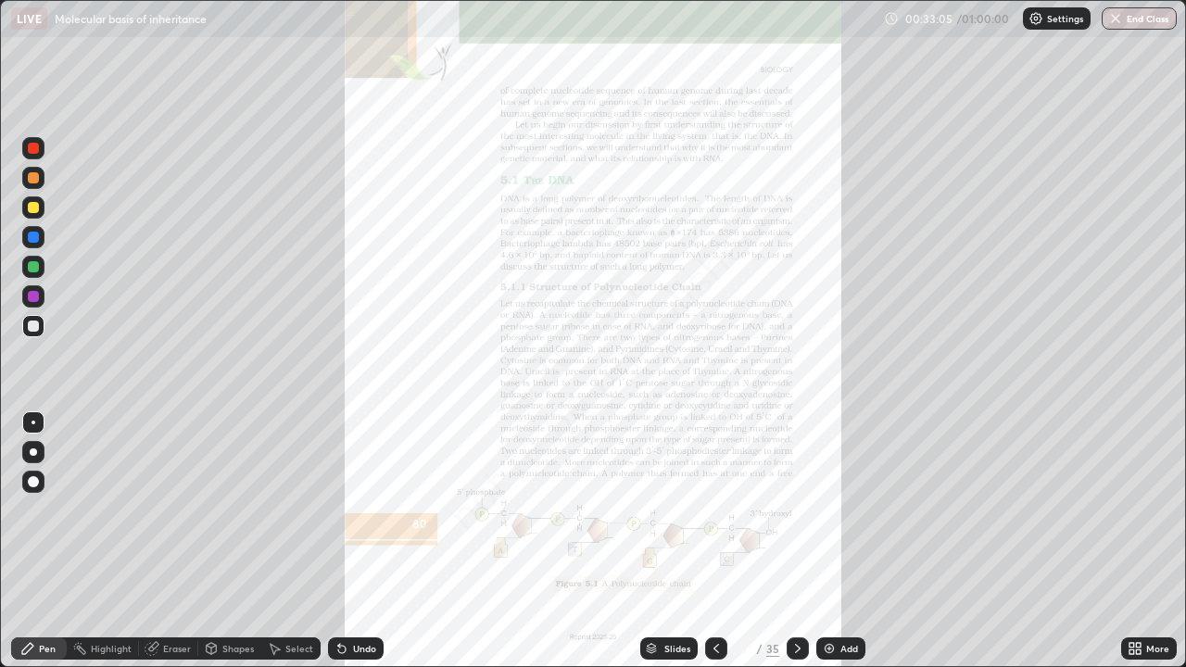
click at [665, 547] on div "Slides" at bounding box center [677, 648] width 26 height 9
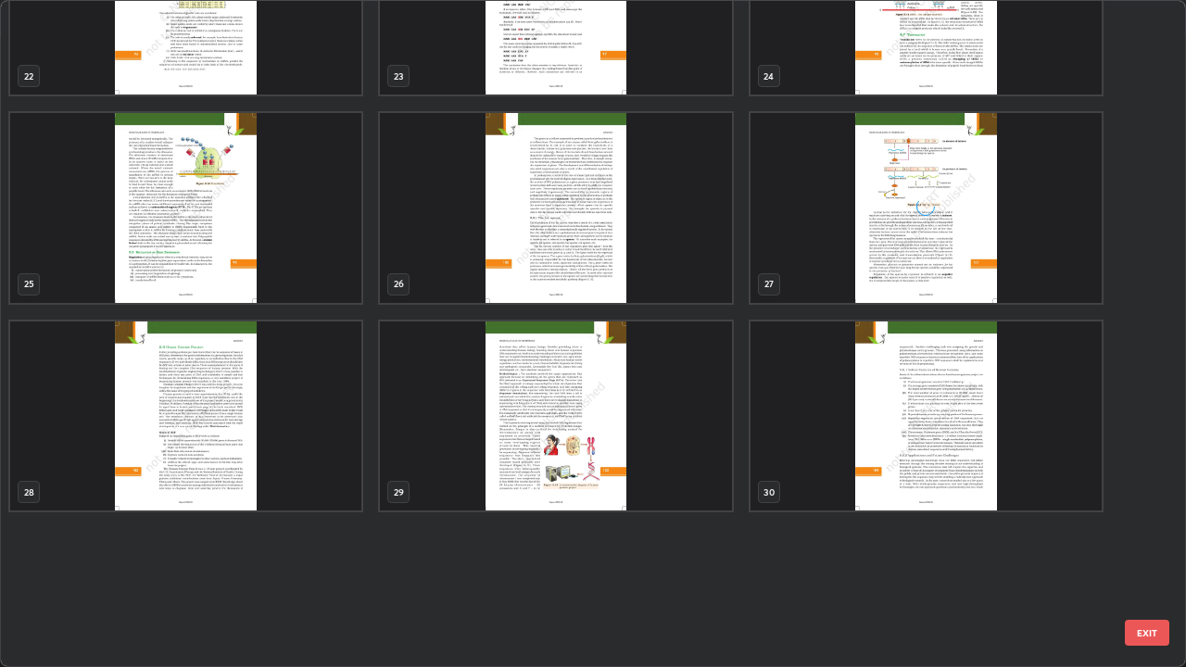
scroll to position [1226, 0]
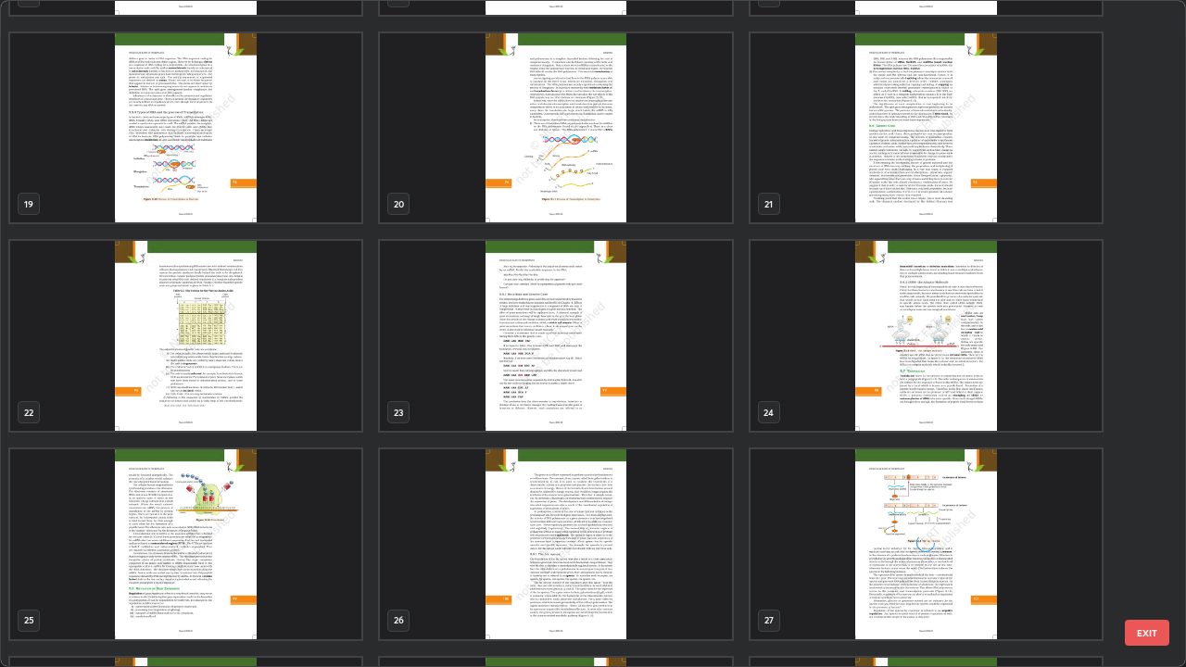
click at [457, 517] on img "grid" at bounding box center [555, 544] width 351 height 190
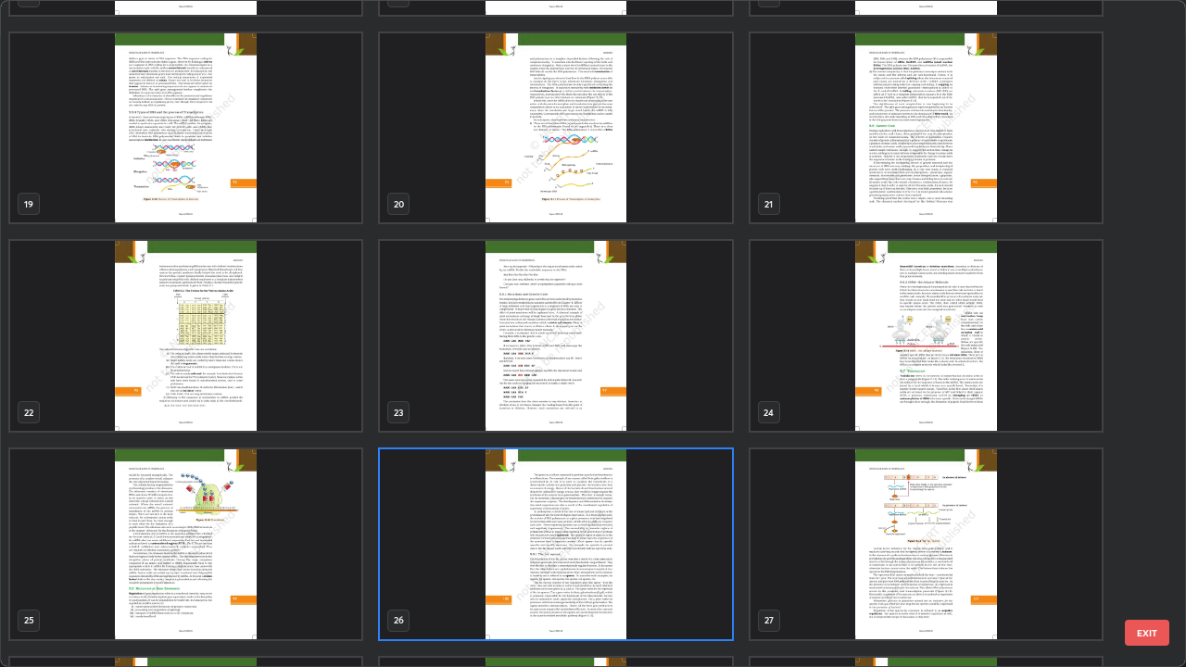
click at [1138, 547] on button "EXIT" at bounding box center [1147, 633] width 44 height 26
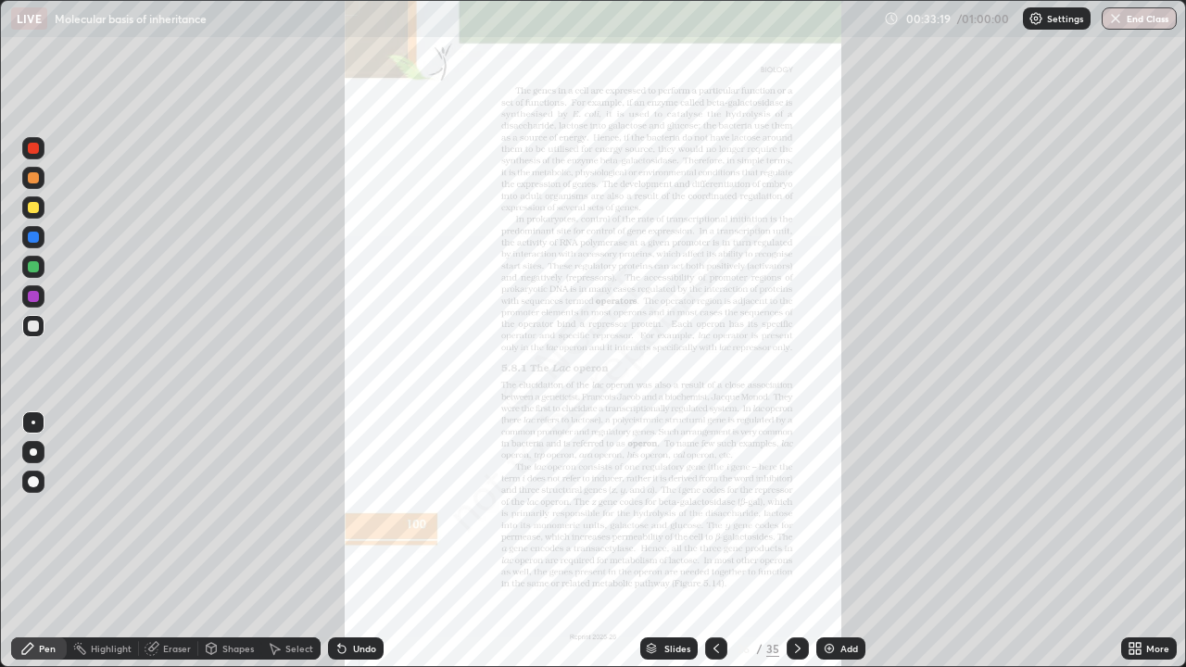
click at [828, 547] on img at bounding box center [829, 648] width 15 height 15
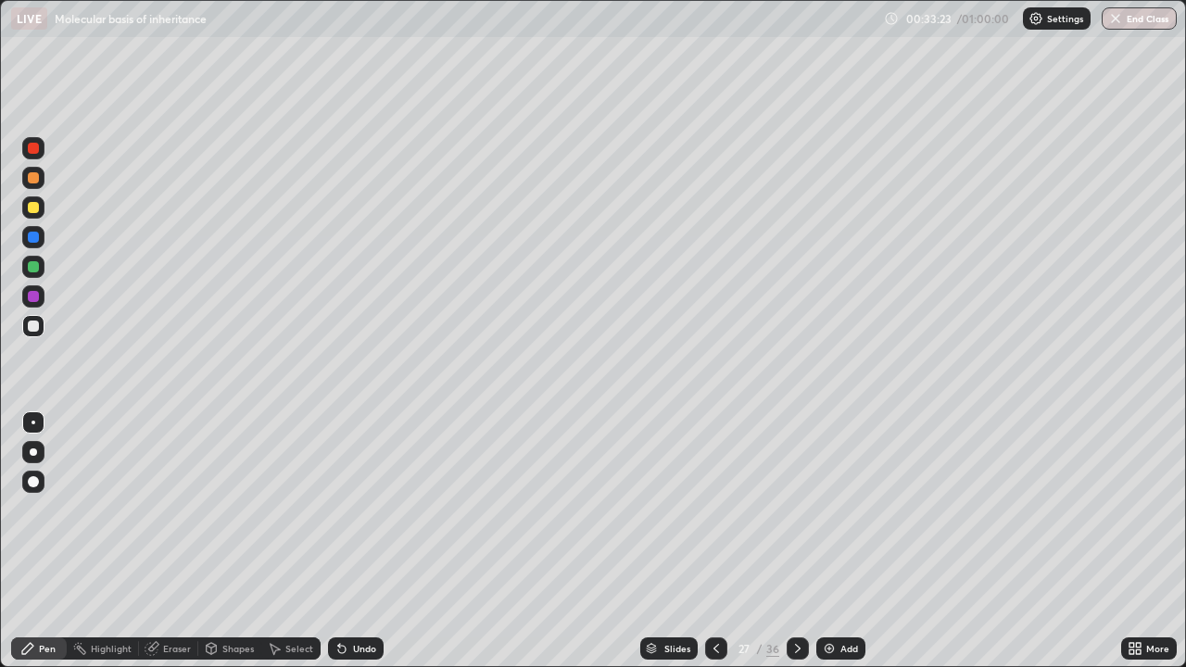
click at [236, 547] on div "Shapes" at bounding box center [237, 648] width 31 height 9
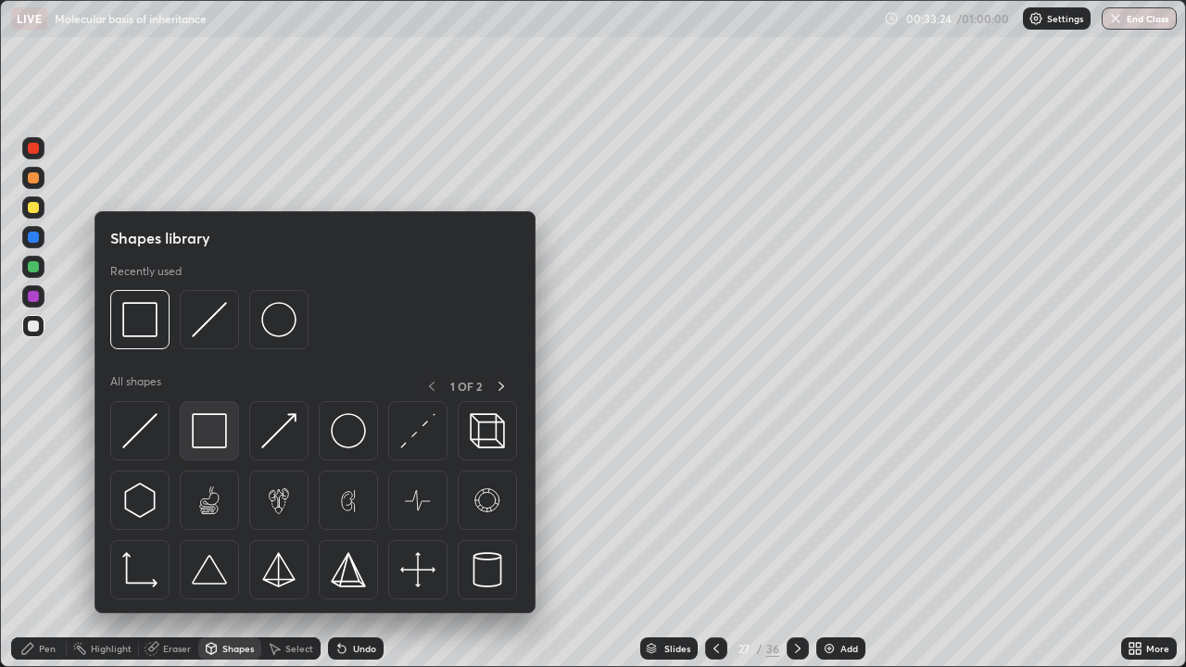
click at [205, 432] on img at bounding box center [209, 430] width 35 height 35
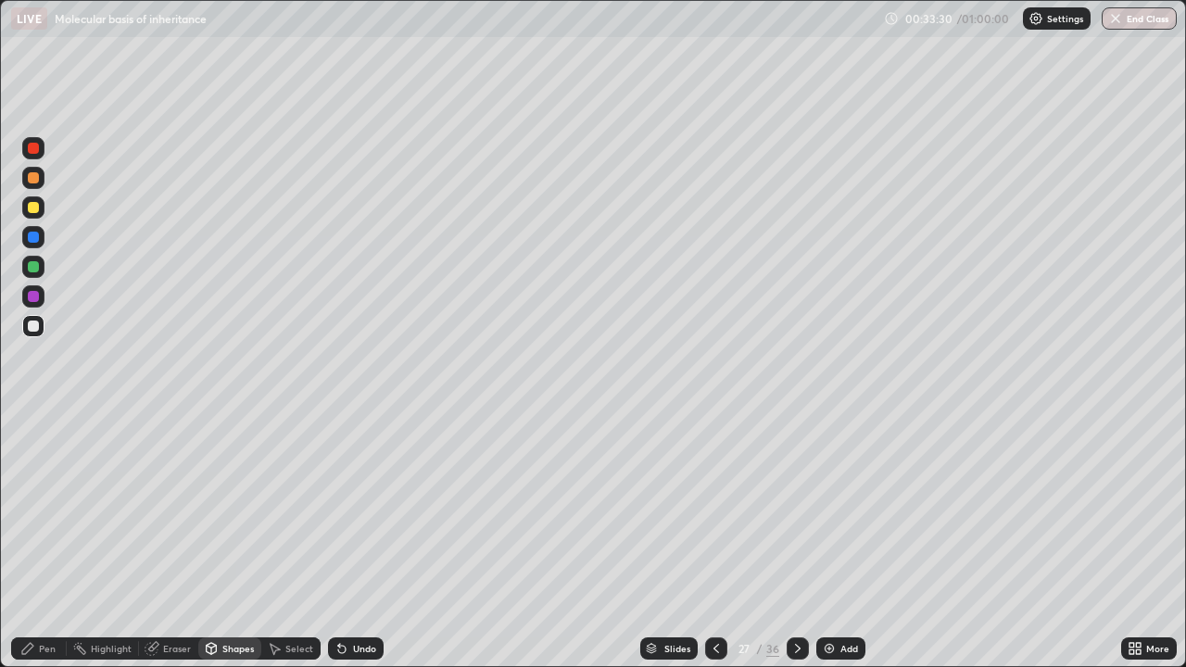
click at [32, 207] on div at bounding box center [33, 207] width 11 height 11
click at [33, 547] on icon at bounding box center [27, 648] width 15 height 15
click at [668, 547] on div "Slides" at bounding box center [677, 648] width 26 height 9
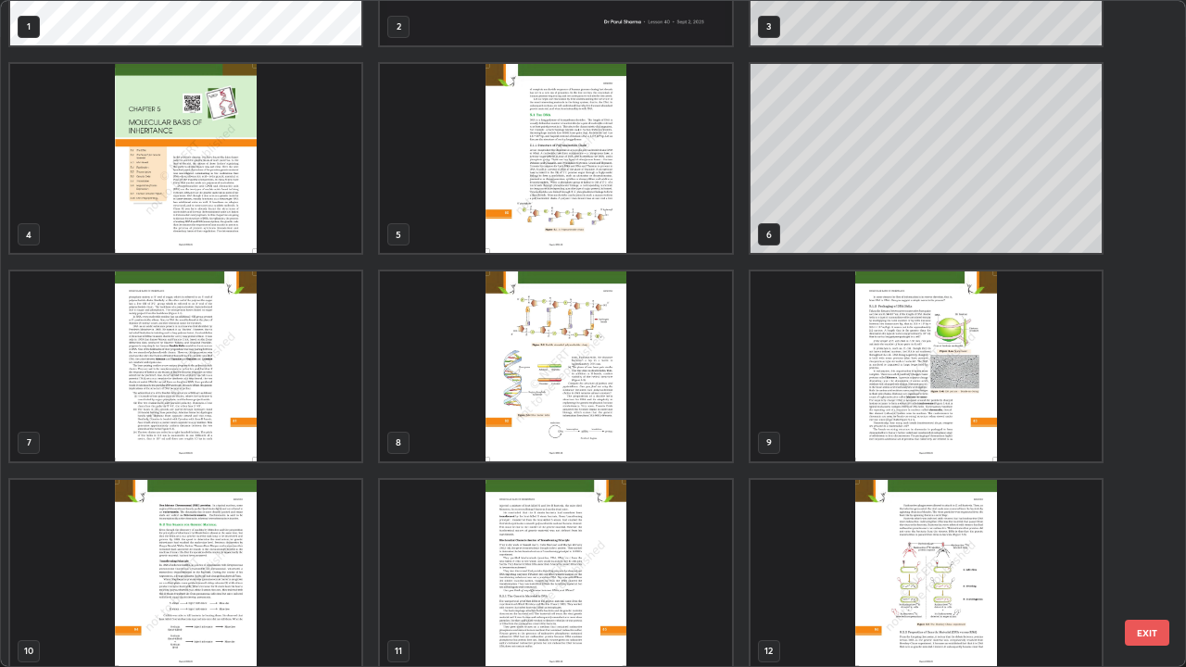
scroll to position [130, 0]
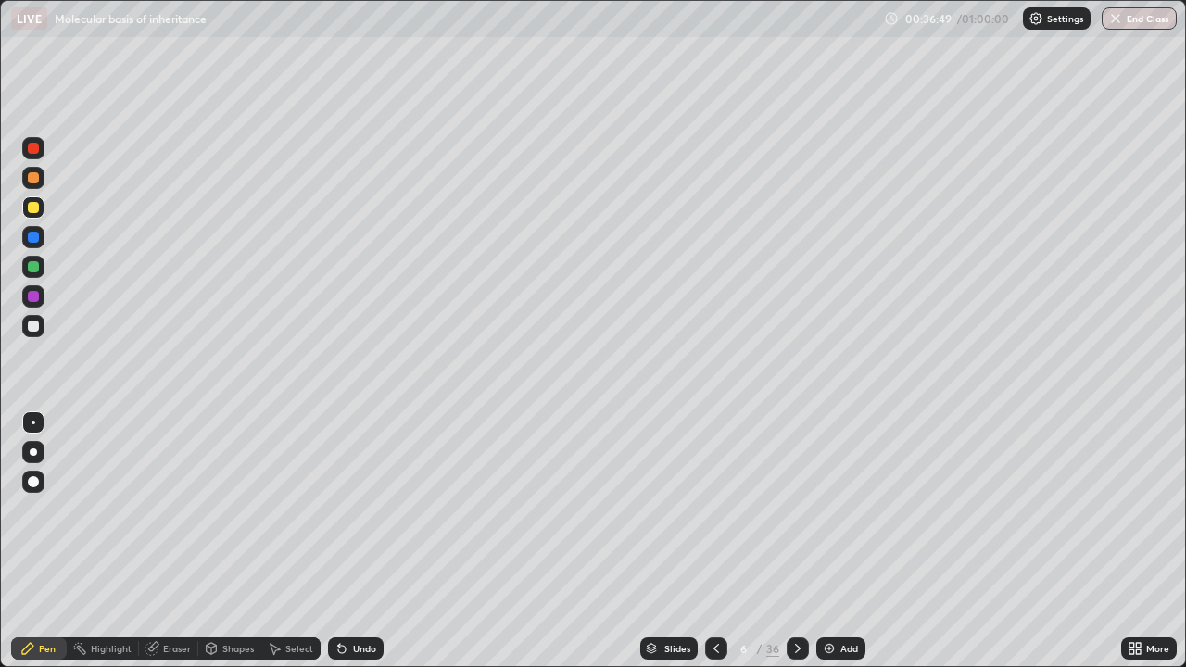
click at [665, 547] on div "Slides" at bounding box center [677, 648] width 26 height 9
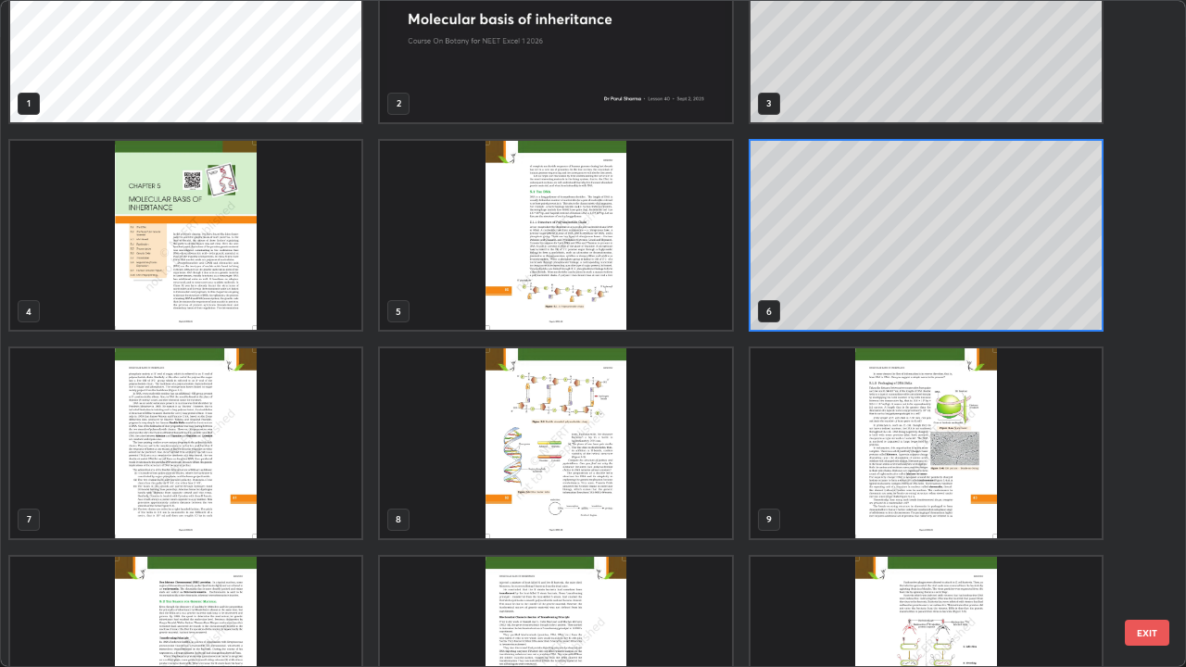
scroll to position [77, 0]
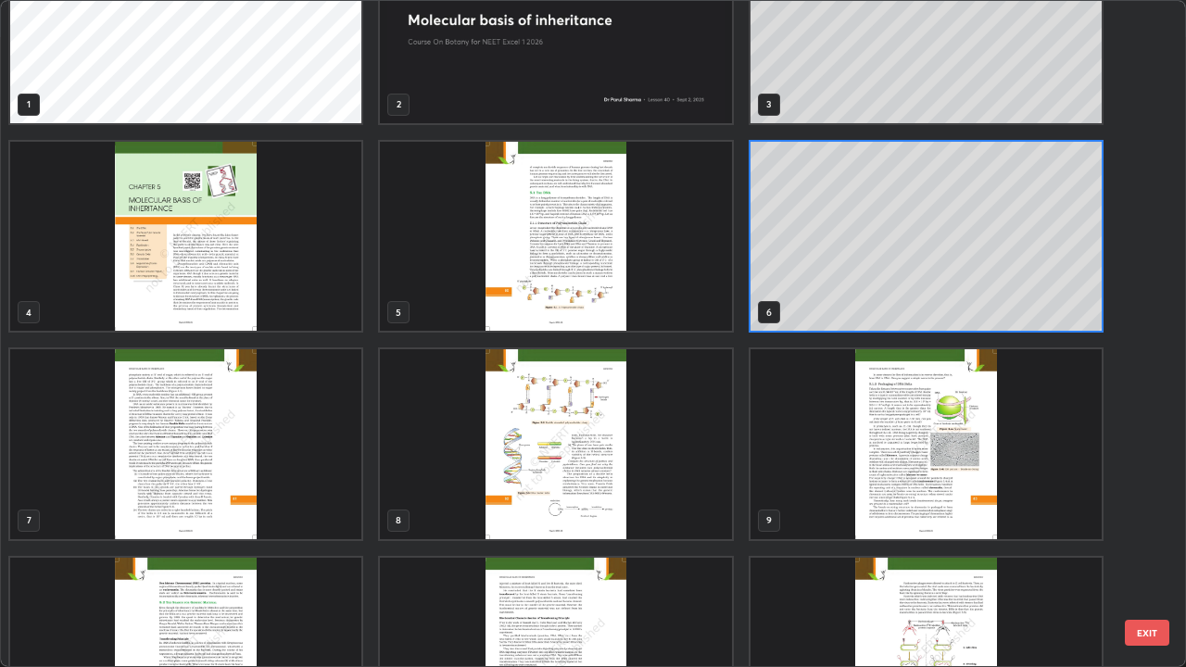
click at [584, 303] on img "grid" at bounding box center [555, 237] width 351 height 190
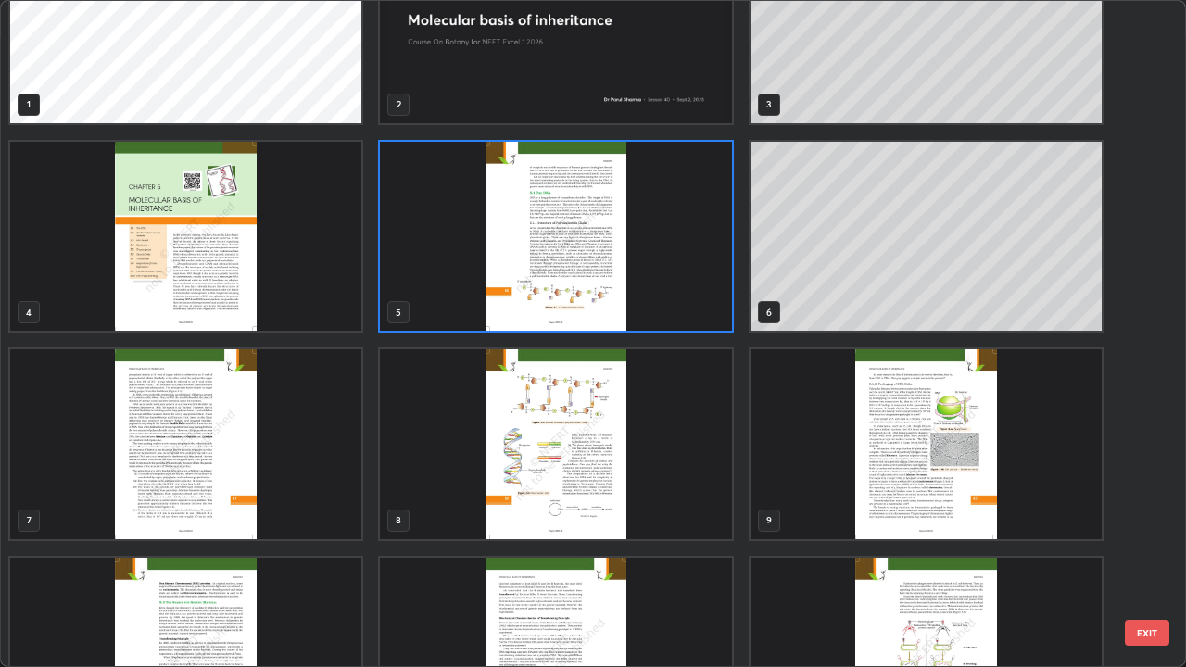
click at [584, 303] on img "grid" at bounding box center [555, 237] width 351 height 190
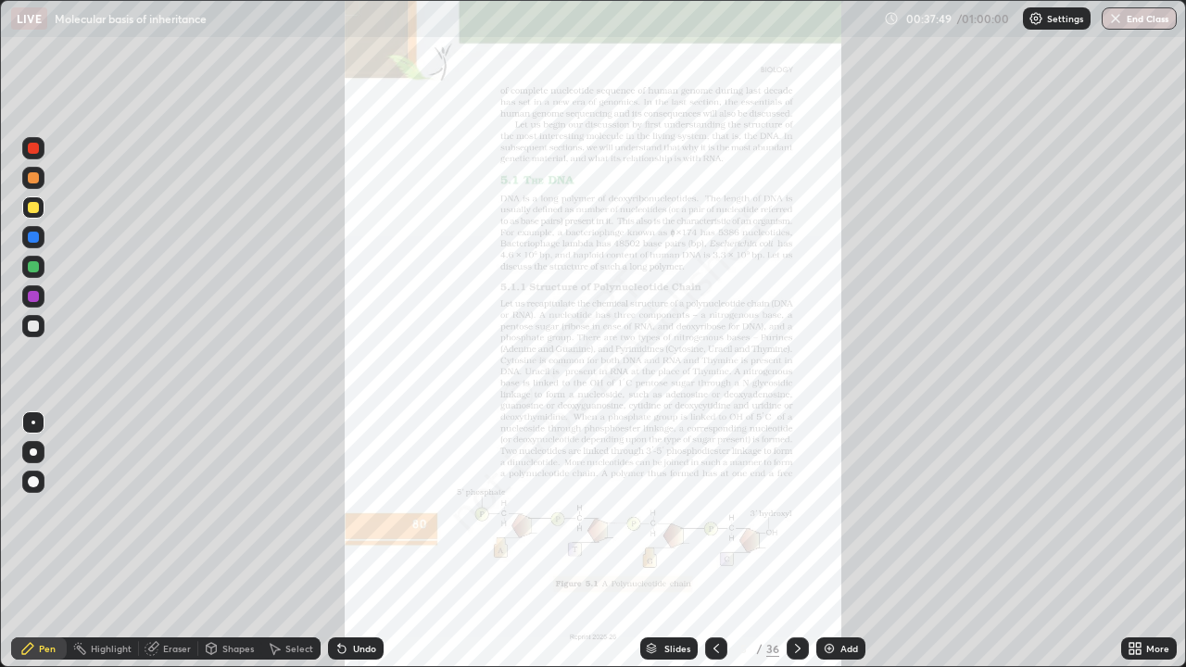
click at [1132, 547] on icon at bounding box center [1131, 645] width 5 height 5
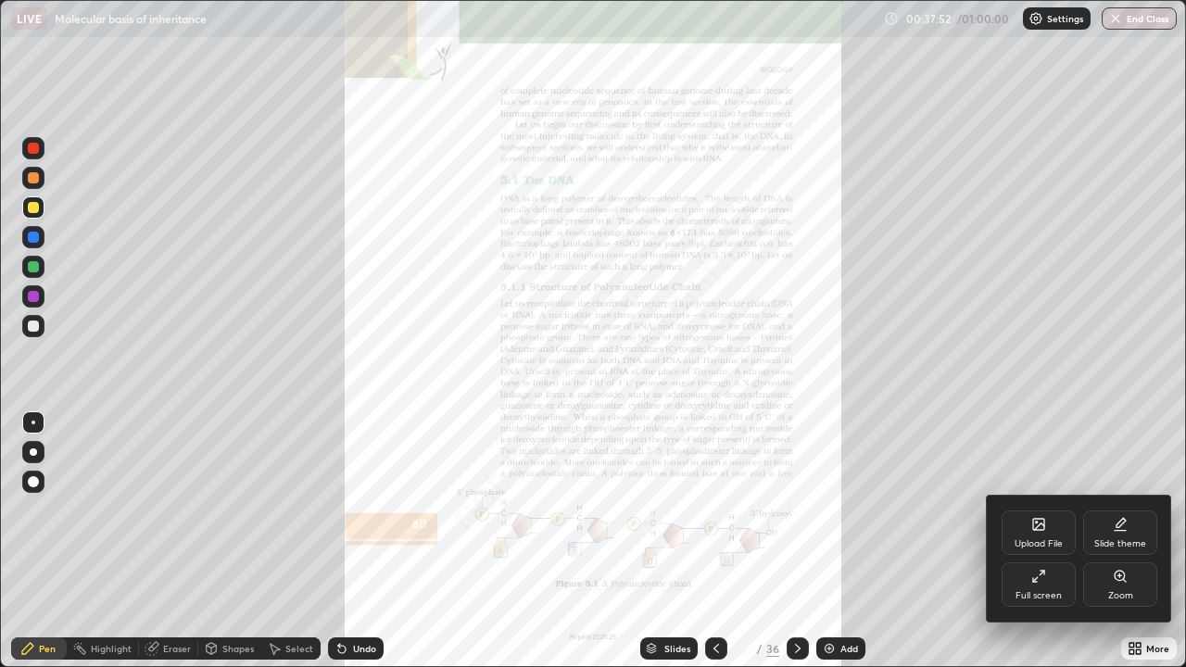
click at [712, 547] on div at bounding box center [593, 333] width 1186 height 667
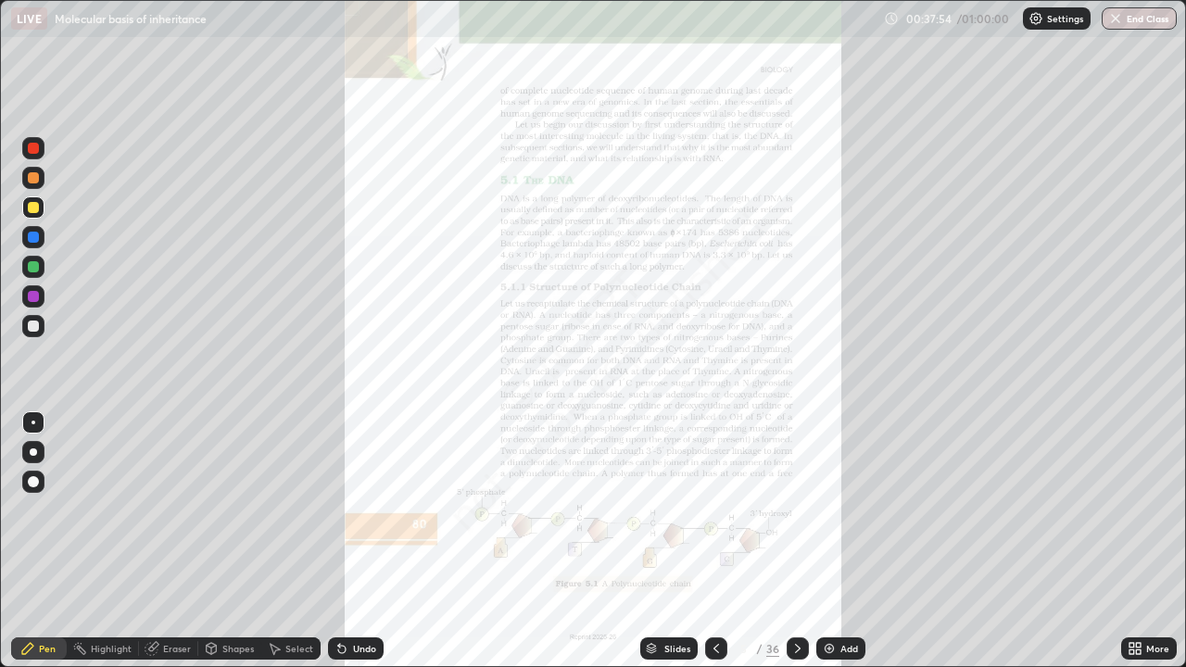
click at [668, 547] on div "Slides" at bounding box center [677, 648] width 26 height 9
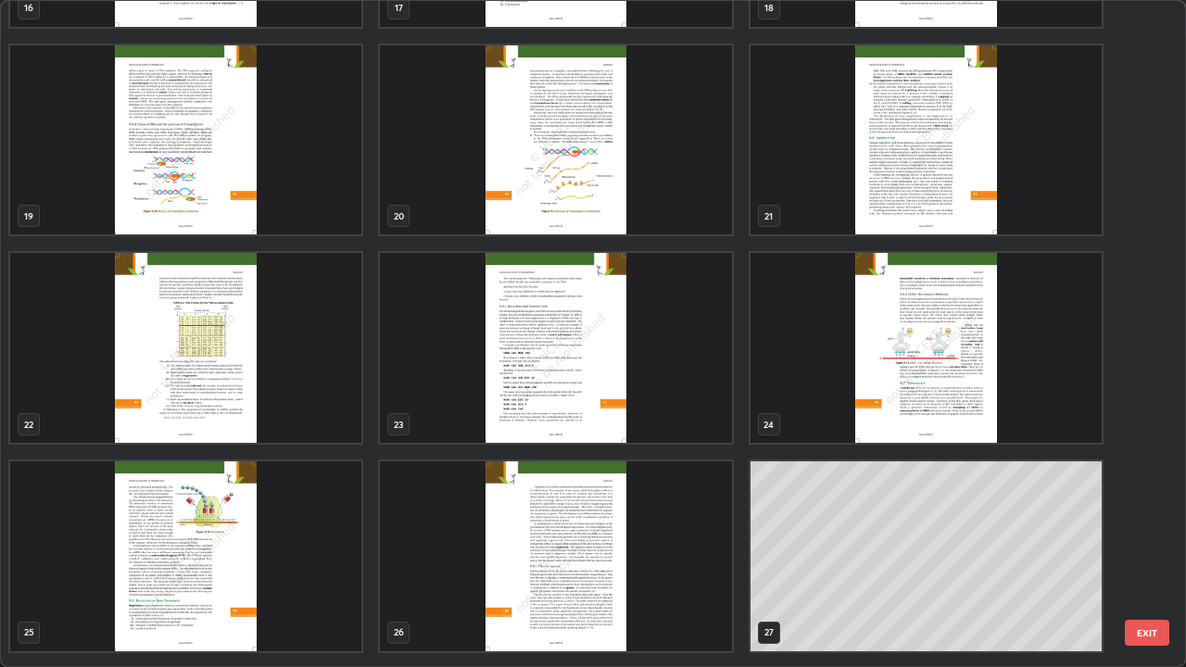
scroll to position [1214, 0]
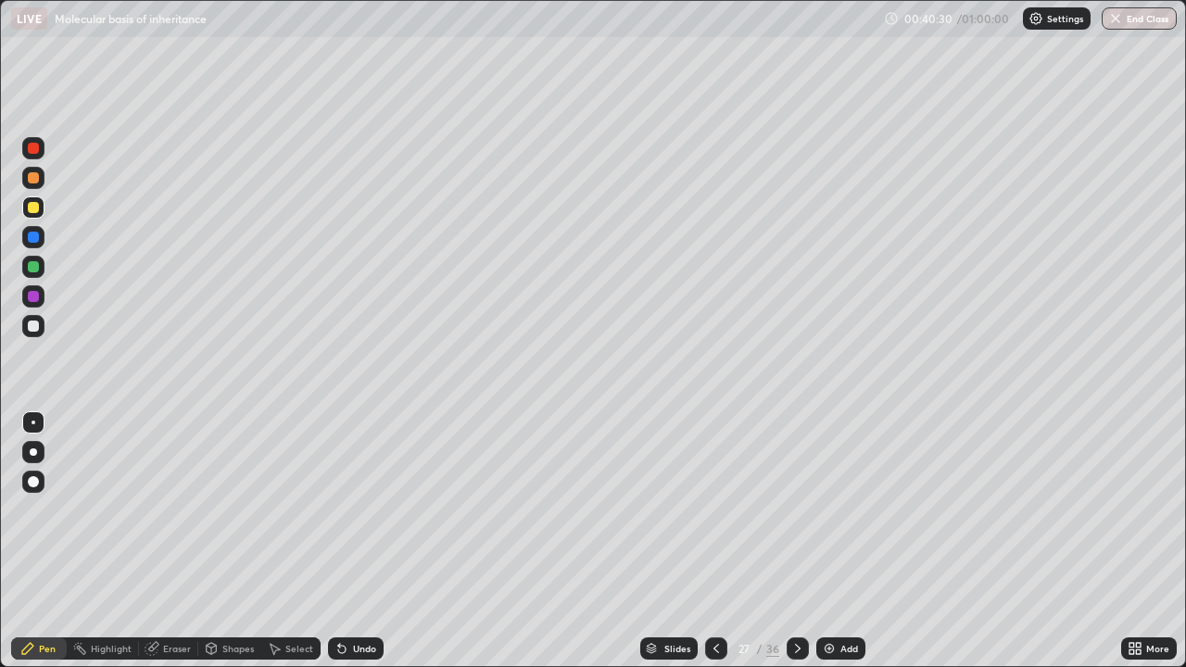
click at [657, 547] on div "Slides" at bounding box center [668, 648] width 57 height 22
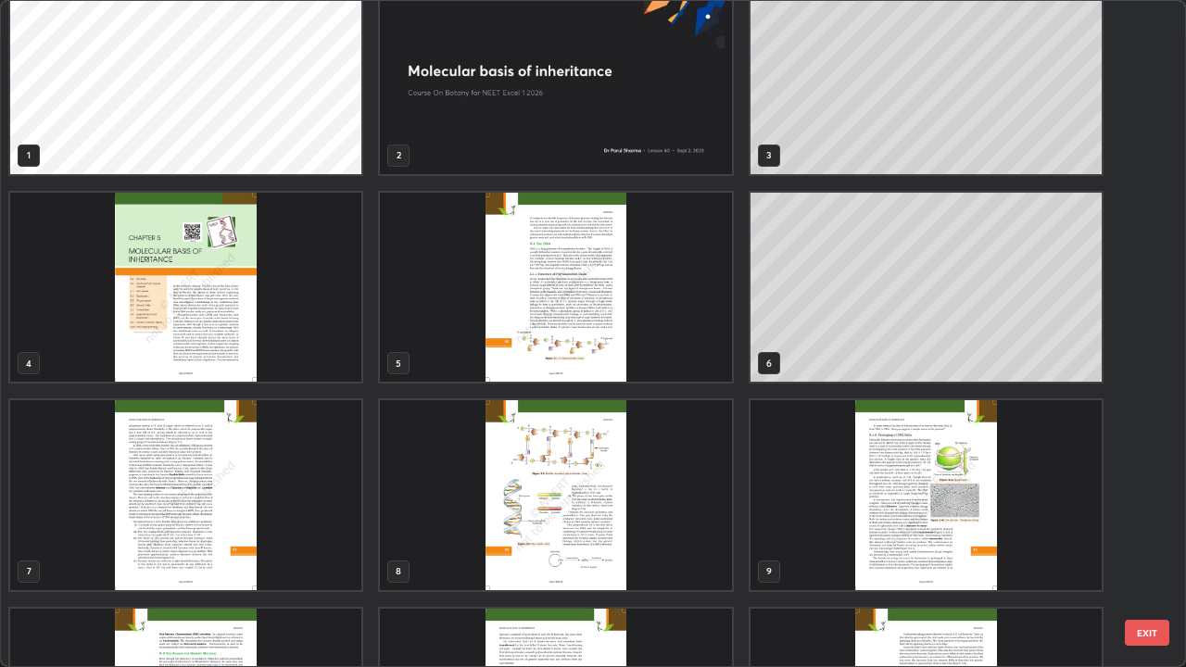
scroll to position [27, 0]
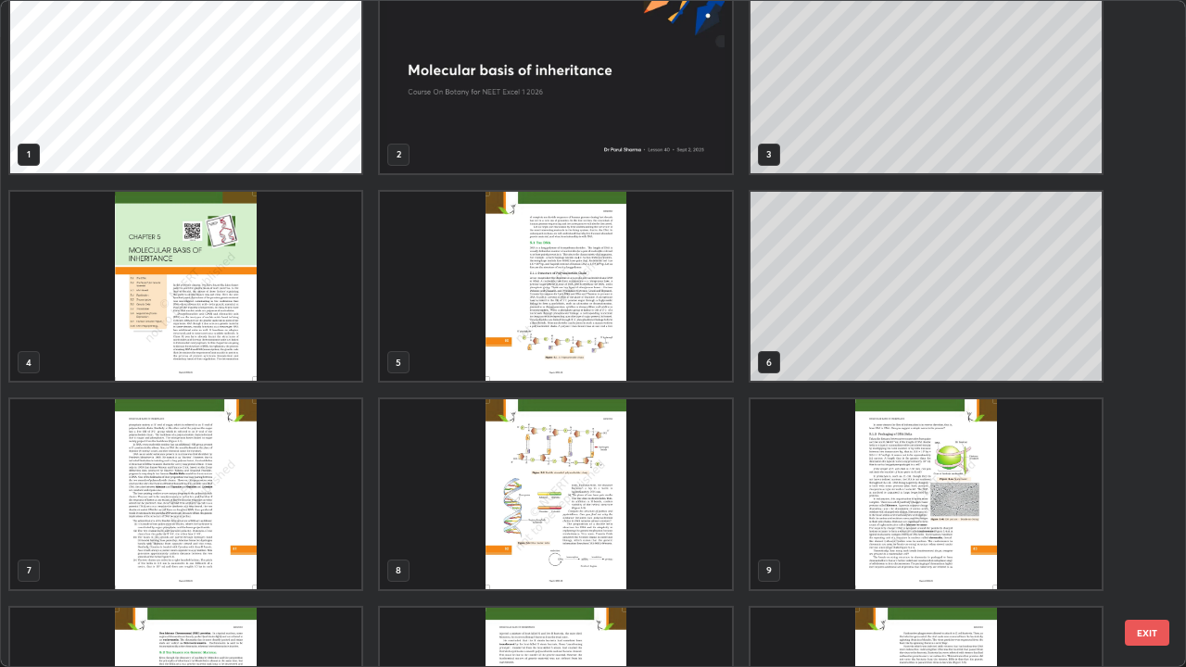
click at [541, 309] on img "grid" at bounding box center [555, 287] width 351 height 190
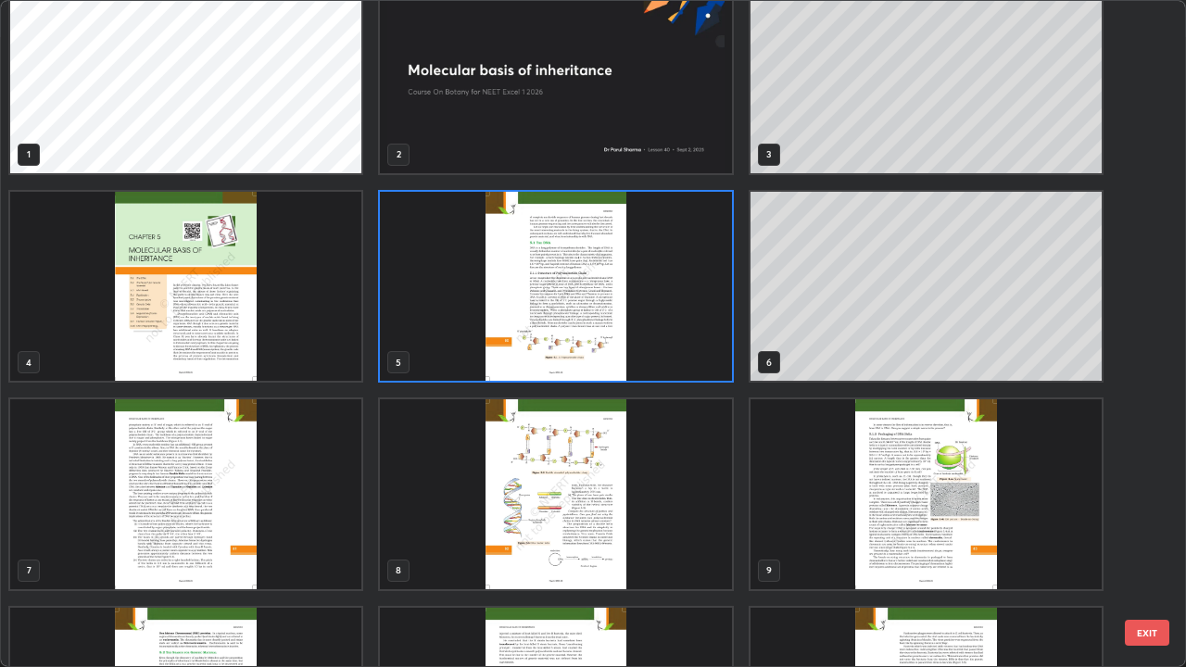
click at [541, 309] on img "grid" at bounding box center [555, 287] width 351 height 190
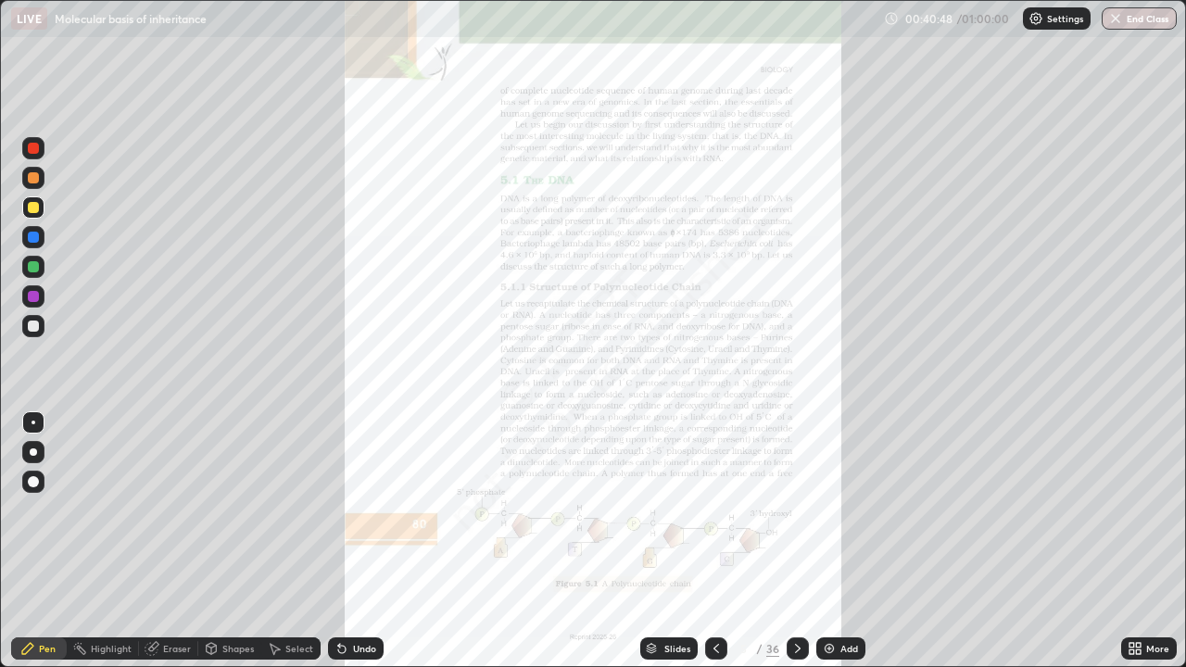
click at [1133, 547] on icon at bounding box center [1131, 651] width 5 height 5
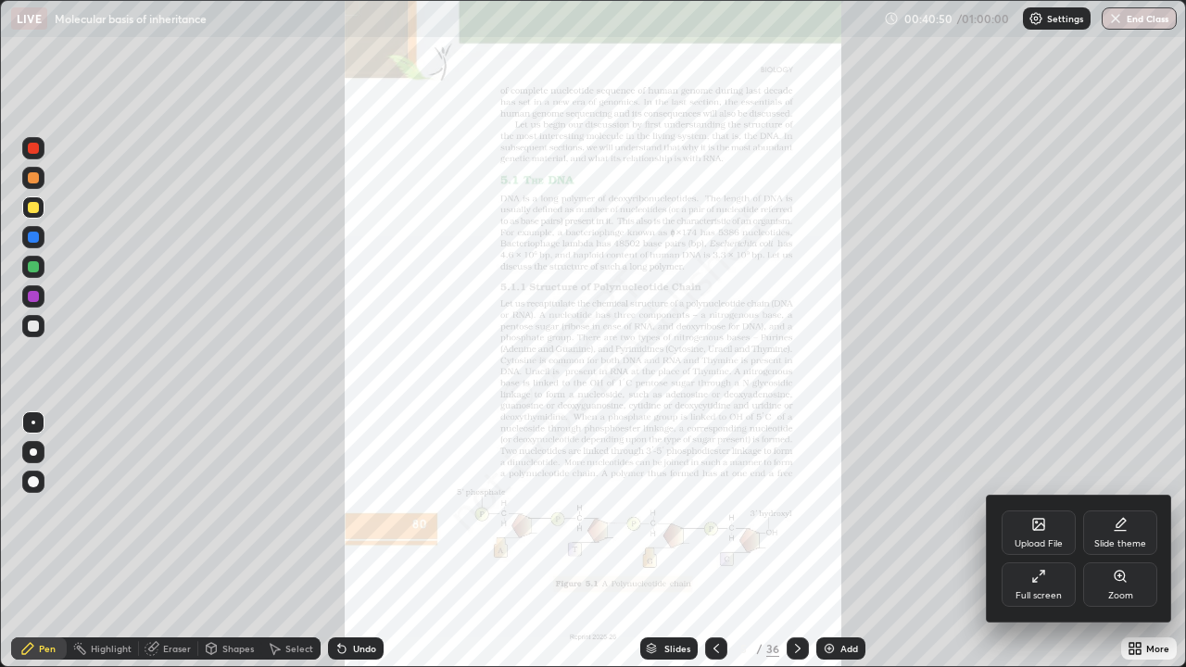
click at [1116, 547] on icon at bounding box center [1120, 576] width 10 height 10
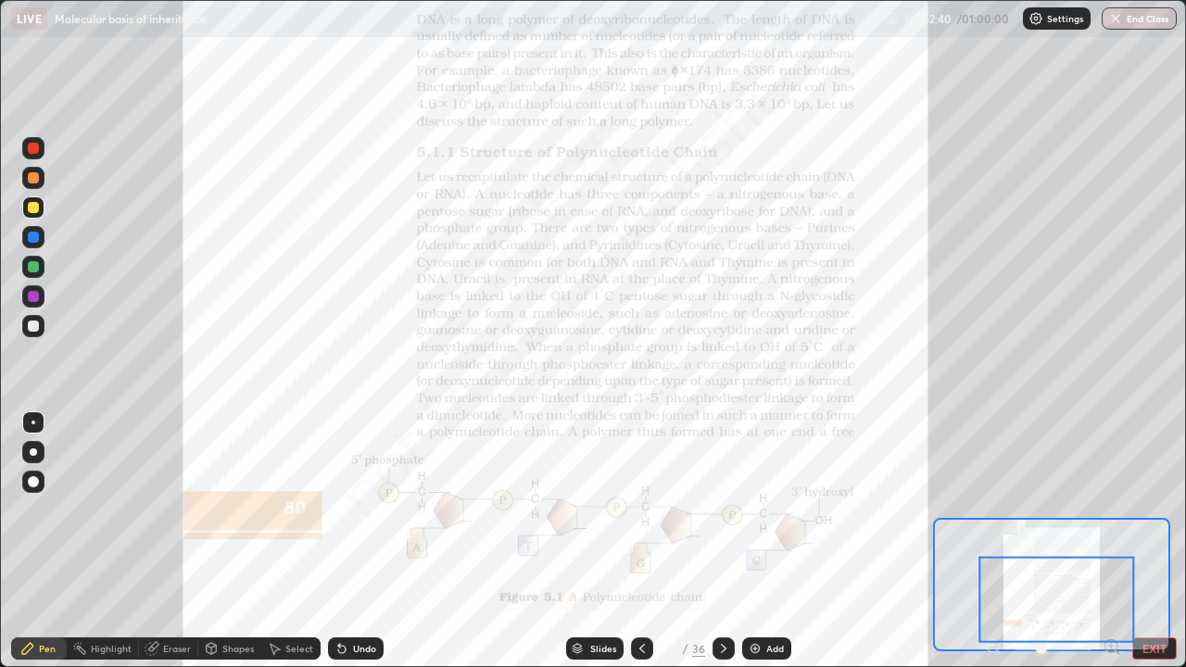
click at [34, 208] on div at bounding box center [33, 207] width 11 height 11
click at [598, 547] on div "Slides" at bounding box center [603, 648] width 26 height 9
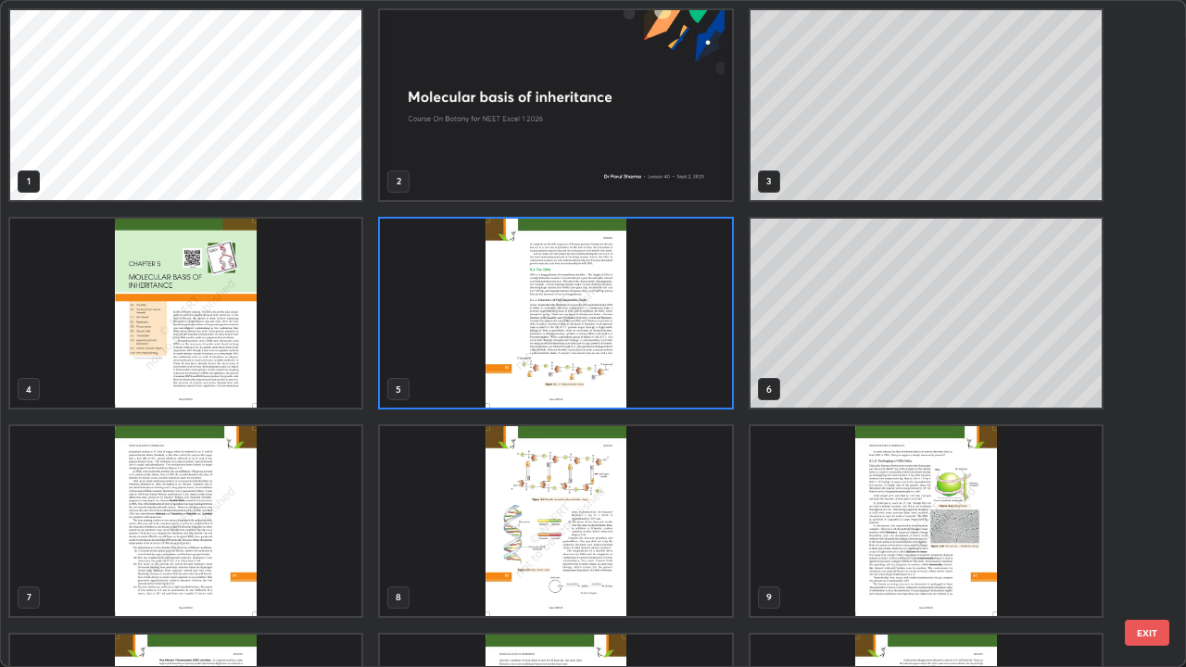
scroll to position [660, 1175]
click at [240, 522] on img "grid" at bounding box center [185, 521] width 351 height 190
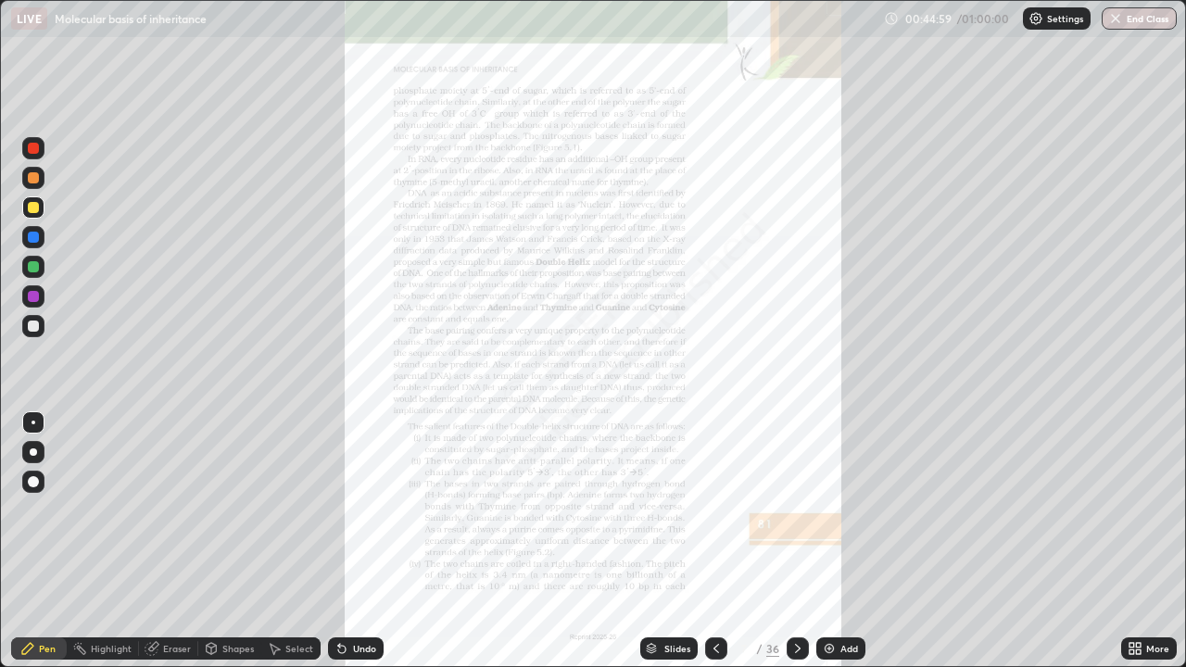
click at [1140, 547] on icon at bounding box center [1138, 651] width 5 height 5
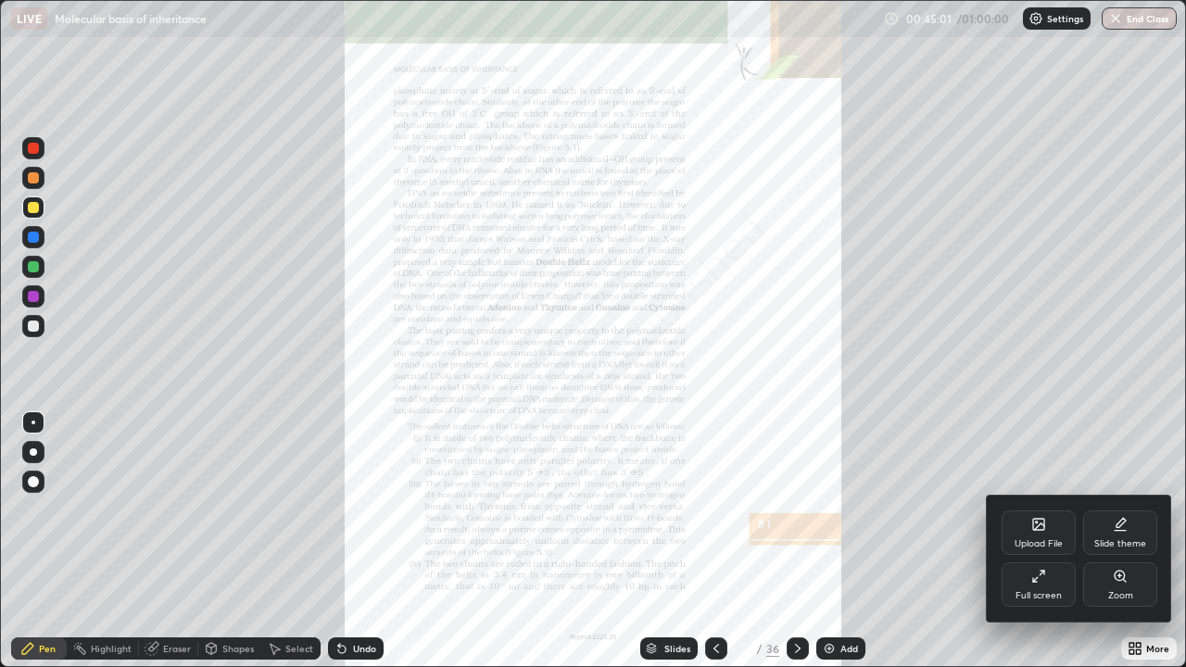
click at [1115, 547] on icon at bounding box center [1120, 576] width 10 height 10
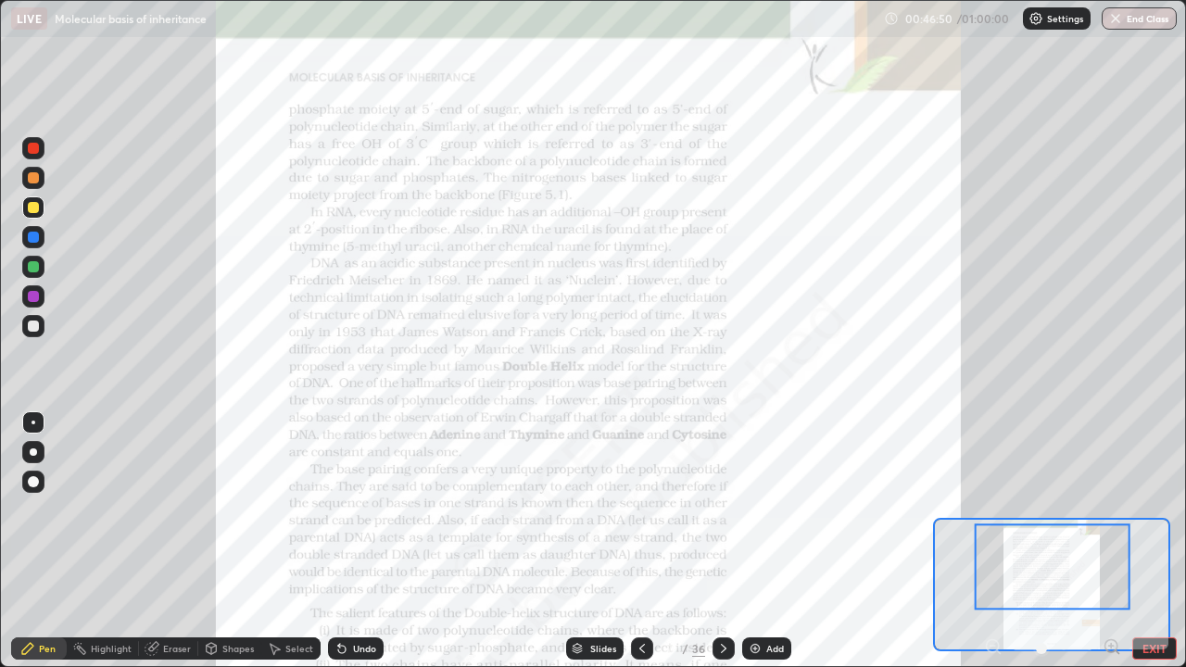
click at [755, 547] on img at bounding box center [755, 648] width 15 height 15
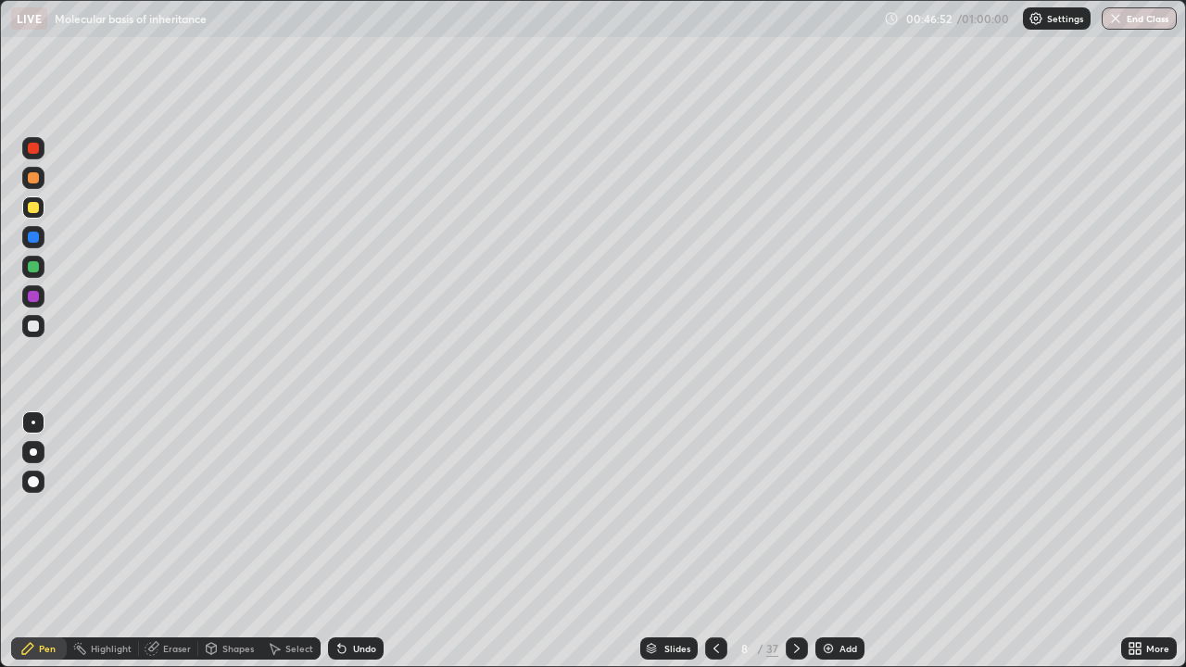
click at [36, 234] on div at bounding box center [33, 237] width 11 height 11
click at [34, 324] on div at bounding box center [33, 326] width 11 height 11
click at [33, 299] on div at bounding box center [33, 296] width 11 height 11
click at [31, 326] on div at bounding box center [33, 326] width 11 height 11
click at [156, 547] on icon at bounding box center [152, 648] width 15 height 15
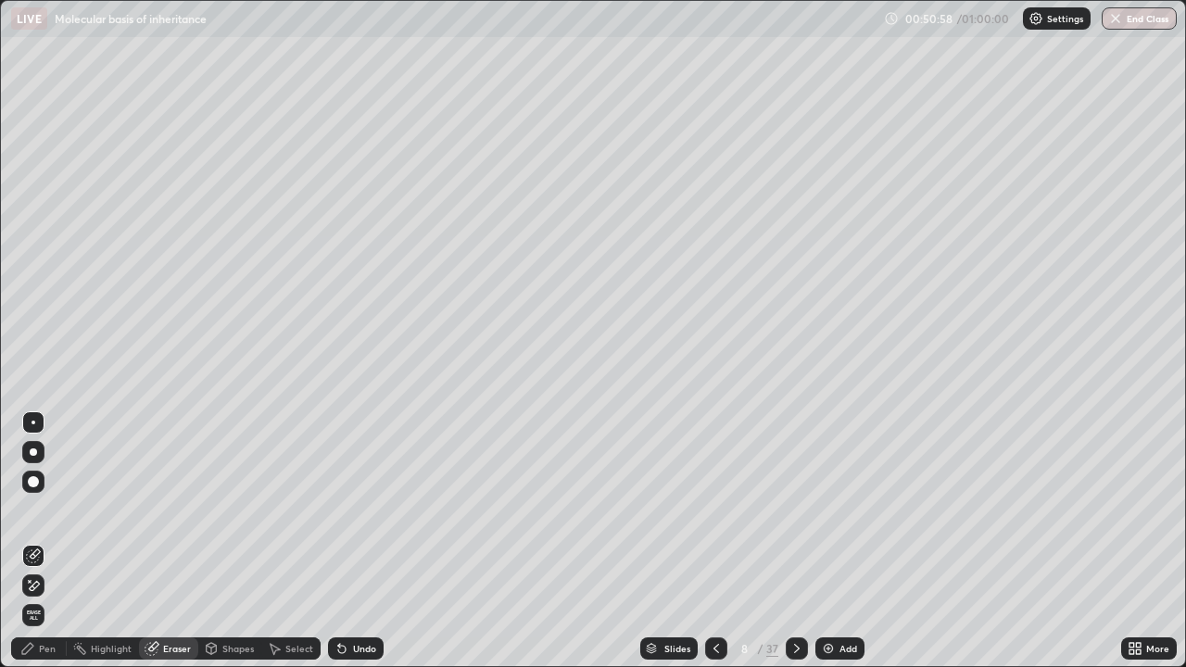
click at [31, 547] on icon at bounding box center [27, 648] width 15 height 15
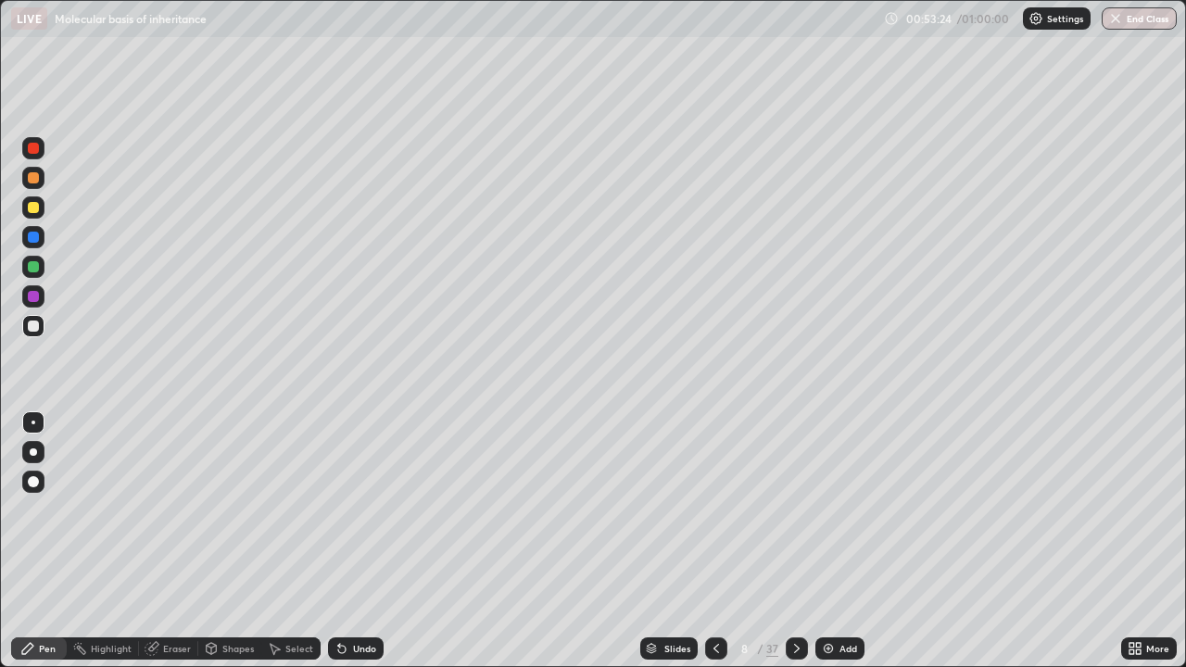
click at [825, 547] on img at bounding box center [828, 648] width 15 height 15
click at [33, 330] on div at bounding box center [33, 326] width 11 height 11
click at [29, 270] on div at bounding box center [33, 266] width 11 height 11
click at [180, 547] on div "Eraser" at bounding box center [177, 648] width 28 height 9
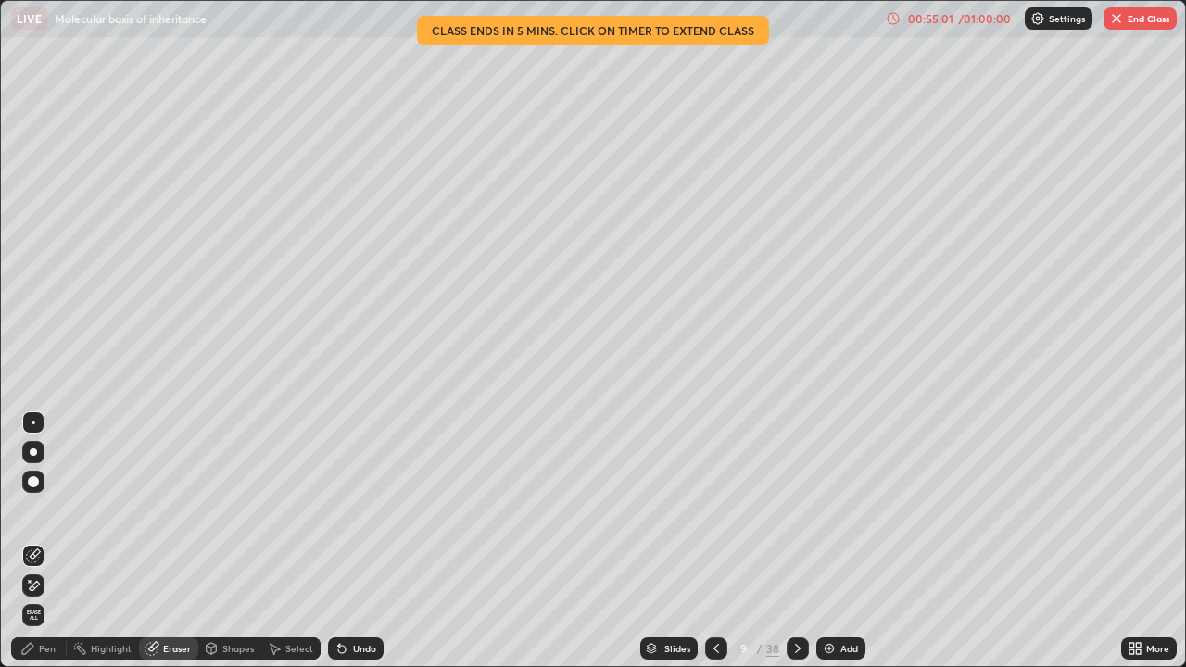
click at [39, 547] on div "Pen" at bounding box center [47, 648] width 17 height 9
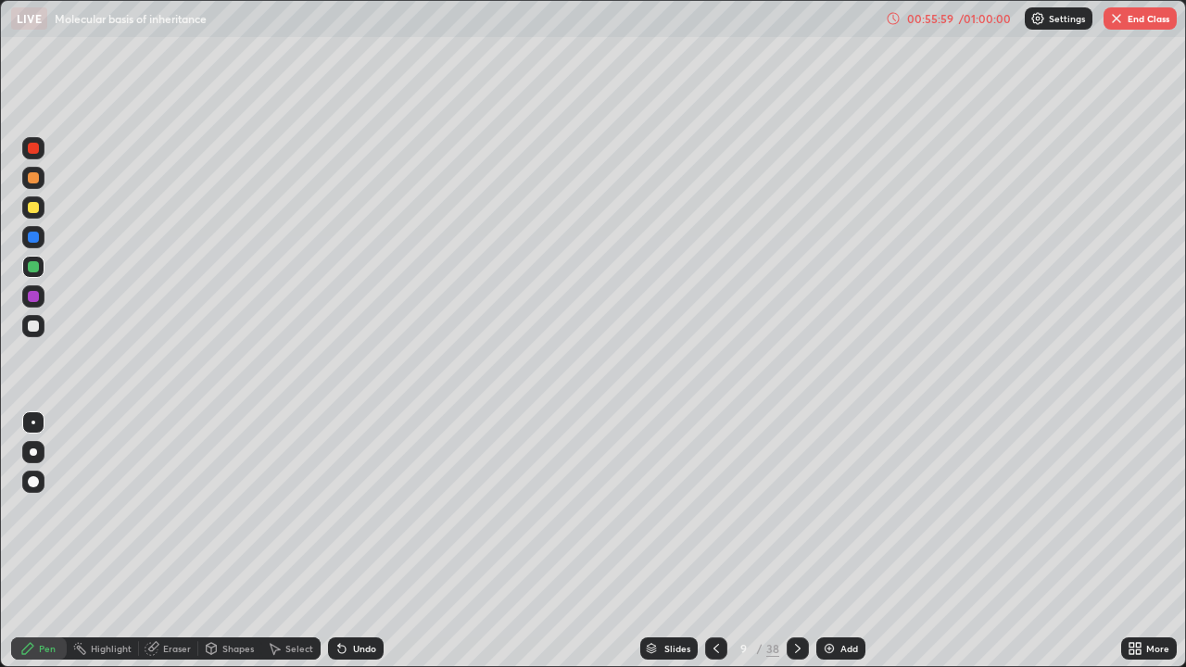
click at [34, 300] on div at bounding box center [33, 296] width 11 height 11
click at [1141, 25] on button "End Class" at bounding box center [1139, 18] width 73 height 22
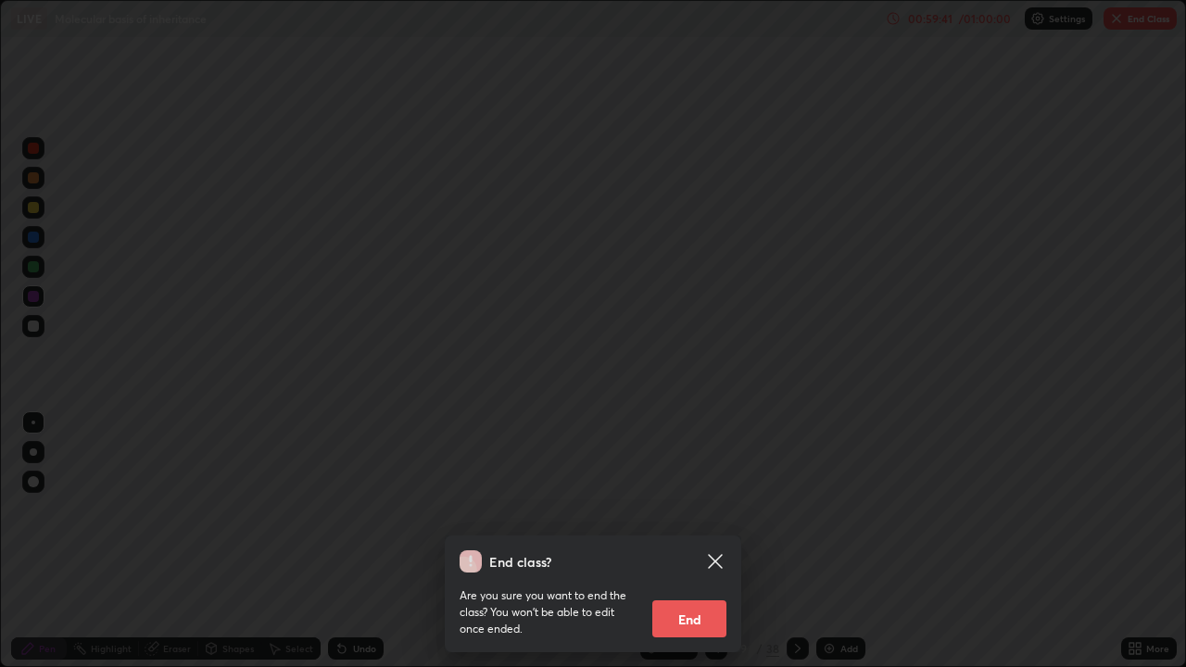
click at [712, 547] on button "End" at bounding box center [689, 618] width 74 height 37
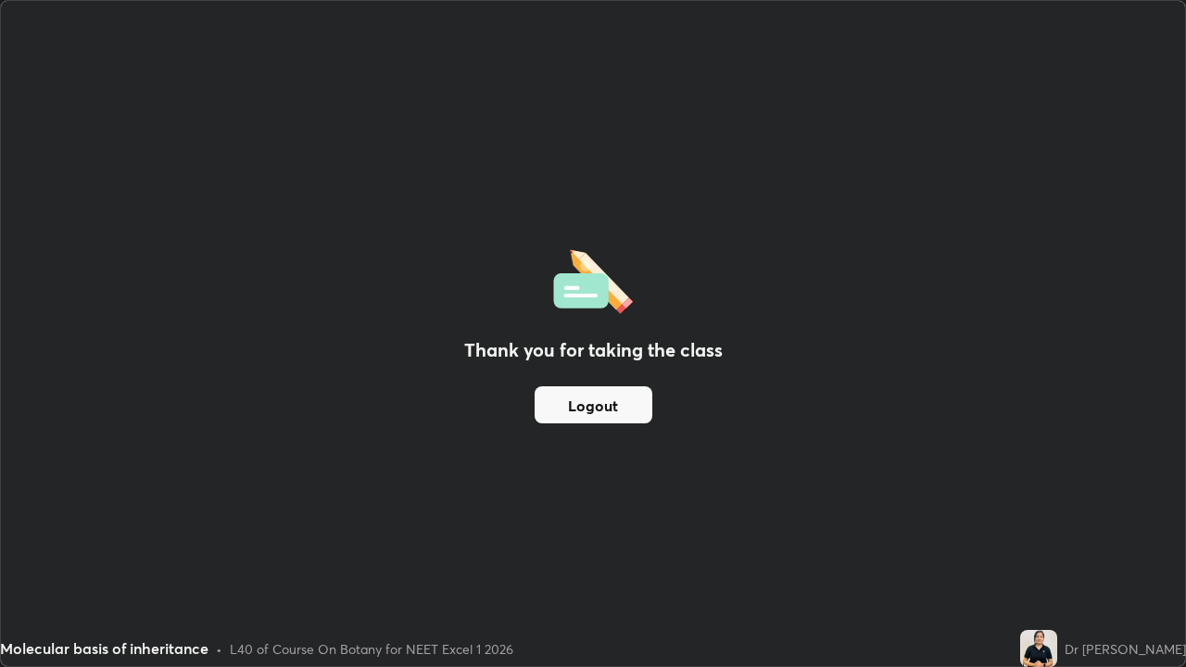
click at [724, 547] on div "Thank you for taking the class Logout" at bounding box center [593, 333] width 1184 height 665
click at [728, 547] on div "Thank you for taking the class Logout" at bounding box center [593, 333] width 1184 height 665
click at [732, 547] on div "Thank you for taking the class Logout" at bounding box center [593, 333] width 1184 height 665
click at [631, 407] on button "Logout" at bounding box center [594, 404] width 118 height 37
